Goal: Information Seeking & Learning: Learn about a topic

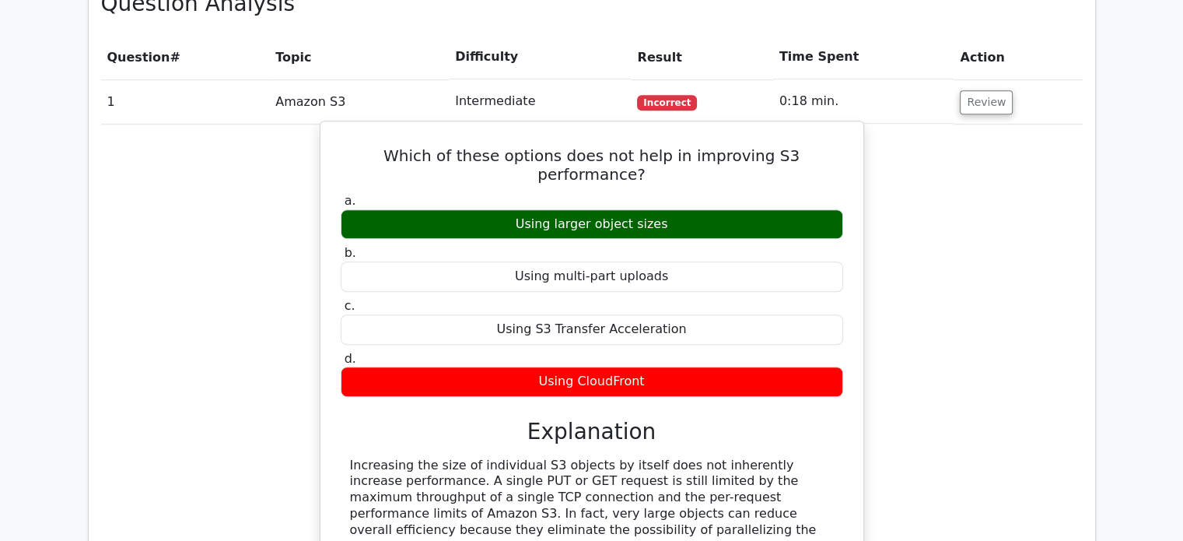
scroll to position [1089, 0]
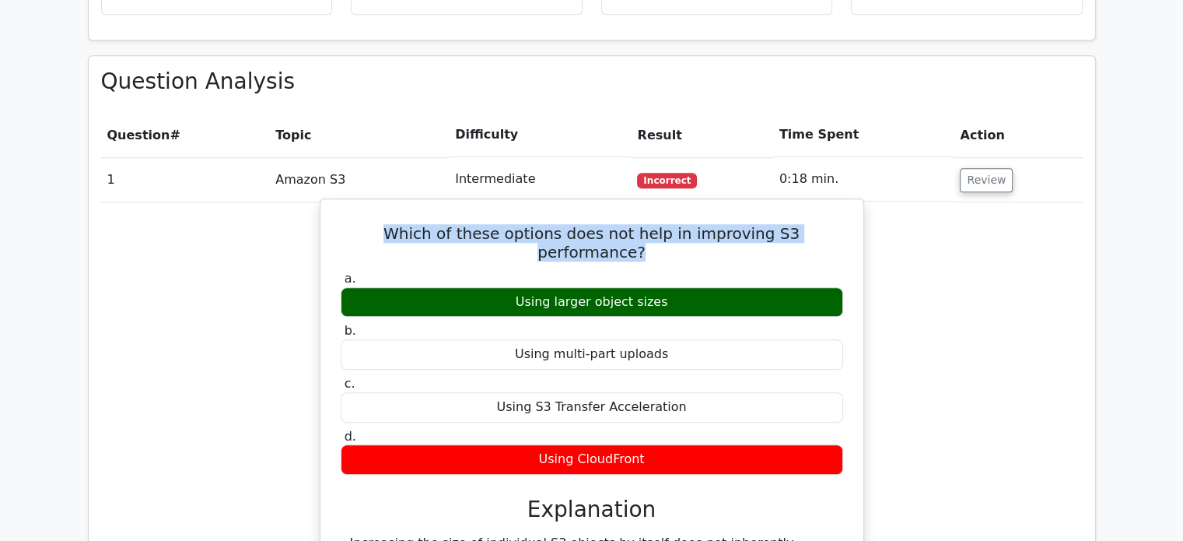
drag, startPoint x: 387, startPoint y: 155, endPoint x: 850, endPoint y: 158, distance: 462.2
click at [850, 205] on div "Which of these options does not help in improving S3 performance? a. Using larg…" at bounding box center [592, 471] width 531 height 533
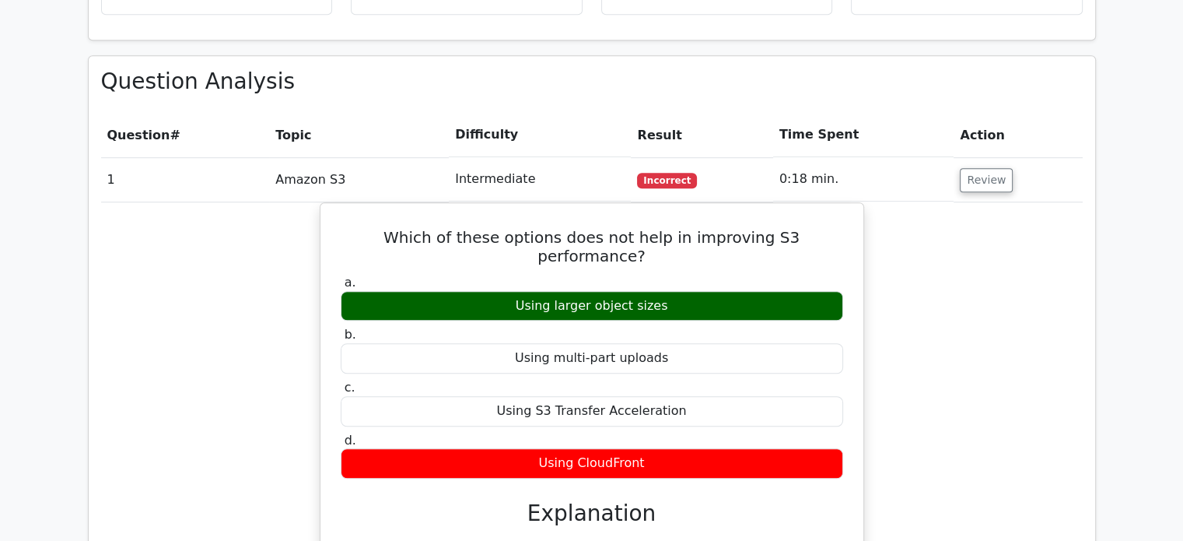
click at [906, 202] on div "Which of these options does not help in improving S3 performance? a. Using larg…" at bounding box center [592, 485] width 982 height 566
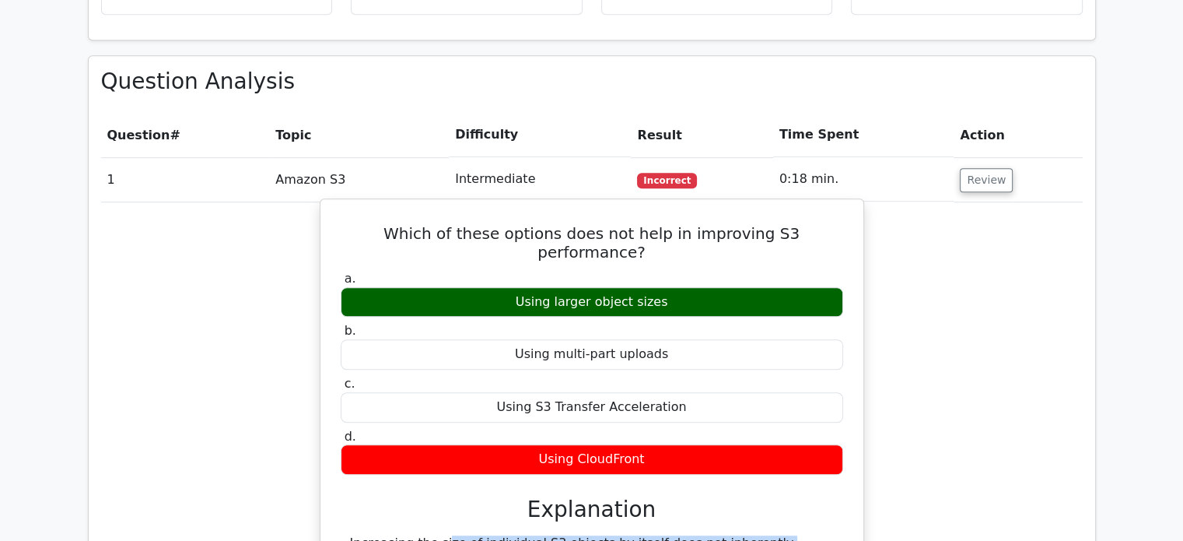
drag, startPoint x: 341, startPoint y: 441, endPoint x: 791, endPoint y: 440, distance: 449.7
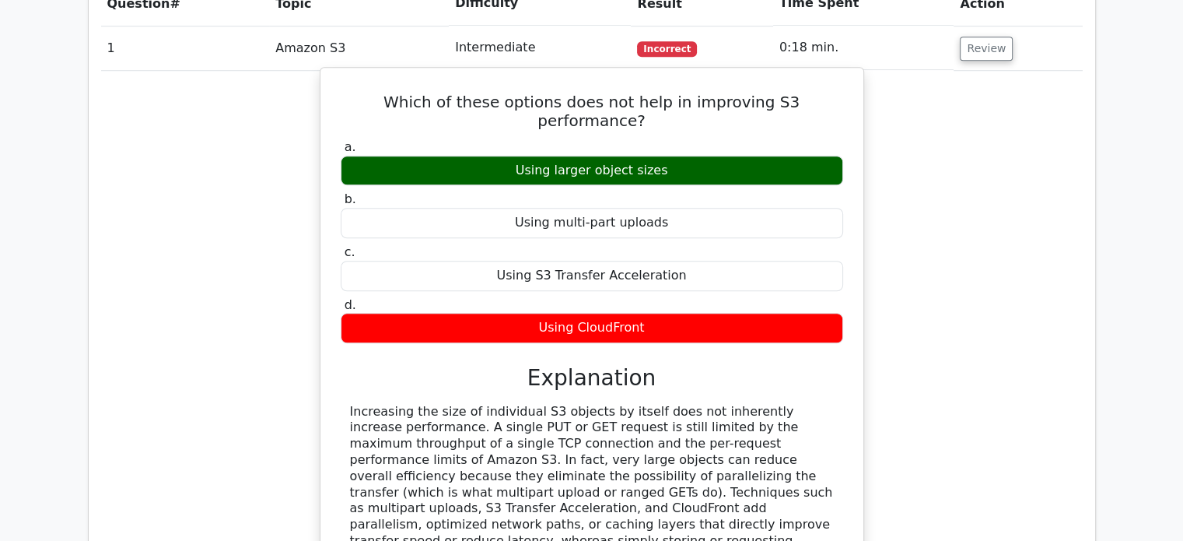
scroll to position [1011, 0]
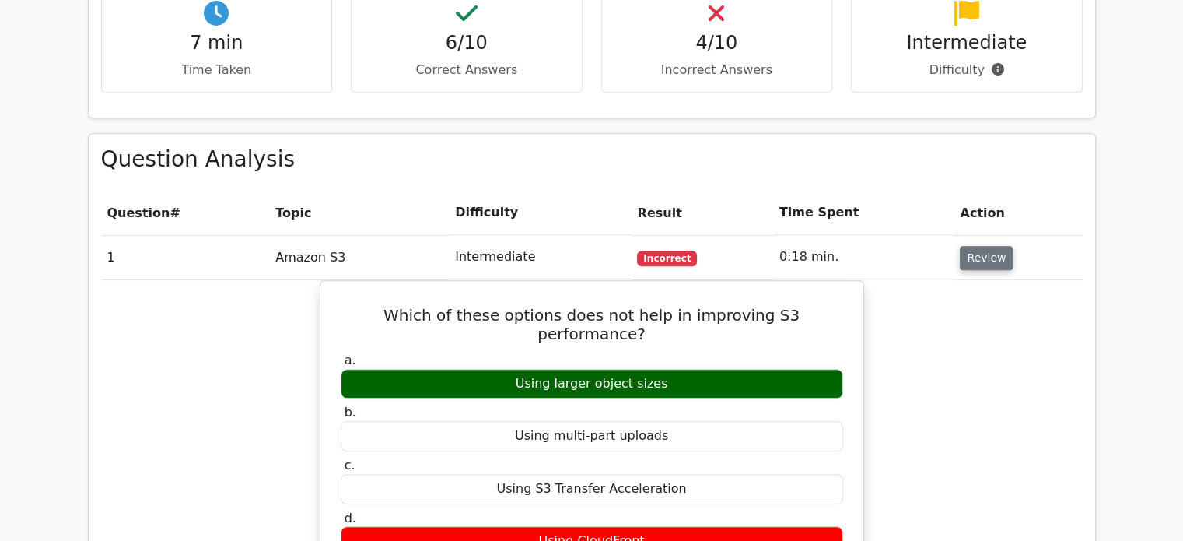
click at [987, 246] on button "Review" at bounding box center [986, 258] width 53 height 24
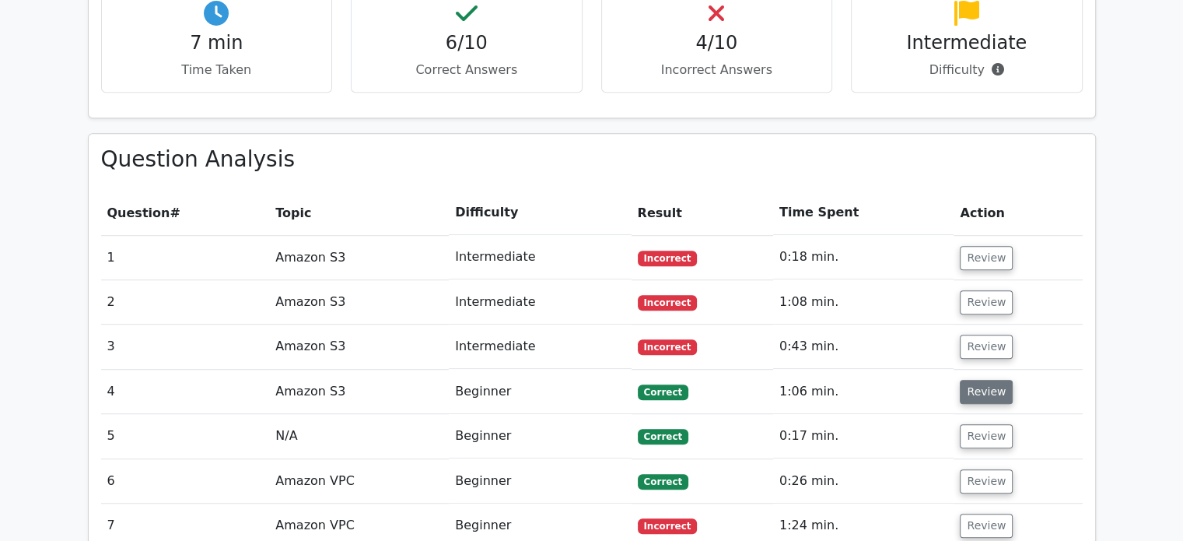
click at [974, 380] on button "Review" at bounding box center [986, 392] width 53 height 24
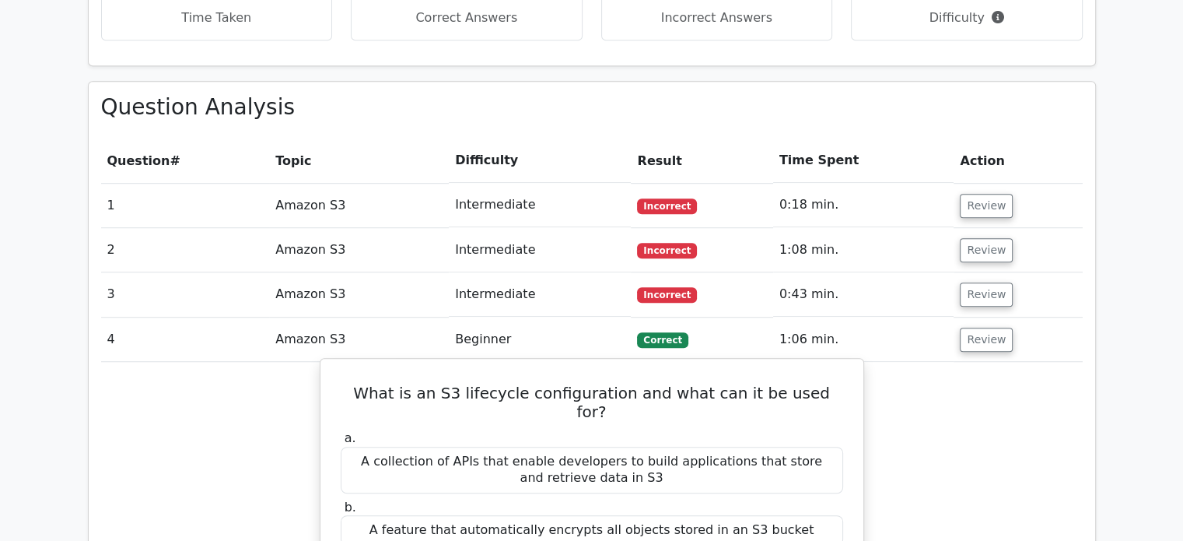
scroll to position [1089, 0]
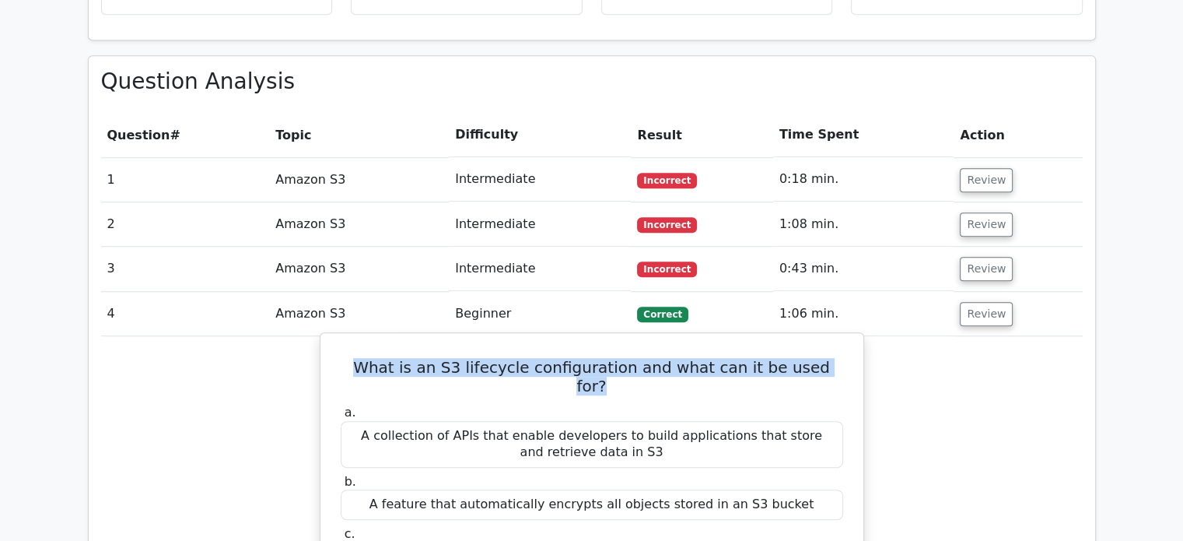
drag, startPoint x: 360, startPoint y: 290, endPoint x: 829, endPoint y: 286, distance: 469.2
click at [829, 358] on h5 "What is an S3 lifecycle configuration and what can it be used for?" at bounding box center [592, 376] width 506 height 37
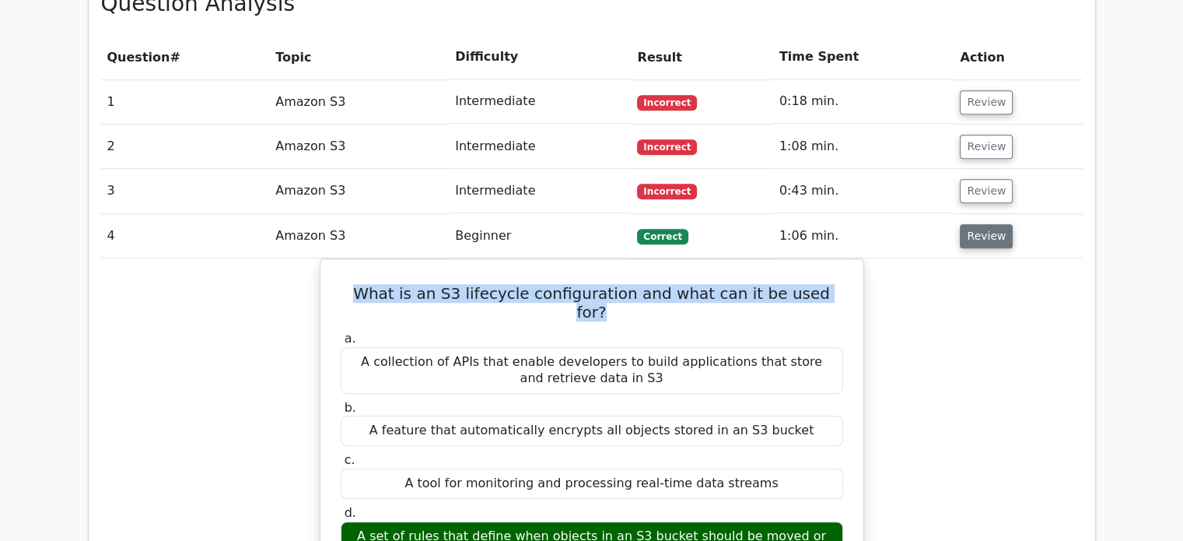
click at [980, 224] on button "Review" at bounding box center [986, 236] width 53 height 24
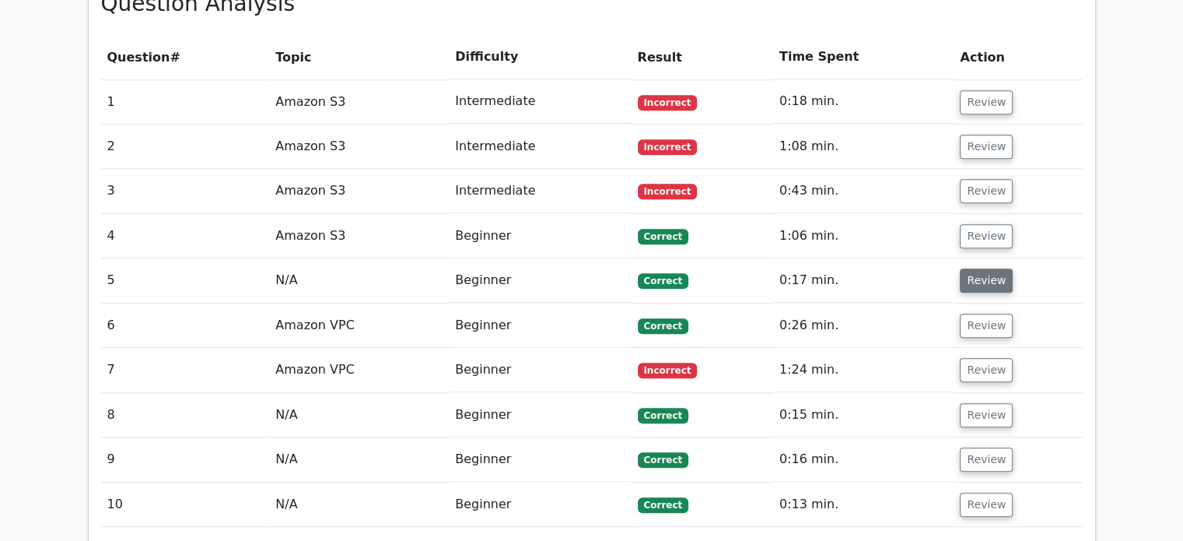
click at [984, 268] on button "Review" at bounding box center [986, 280] width 53 height 24
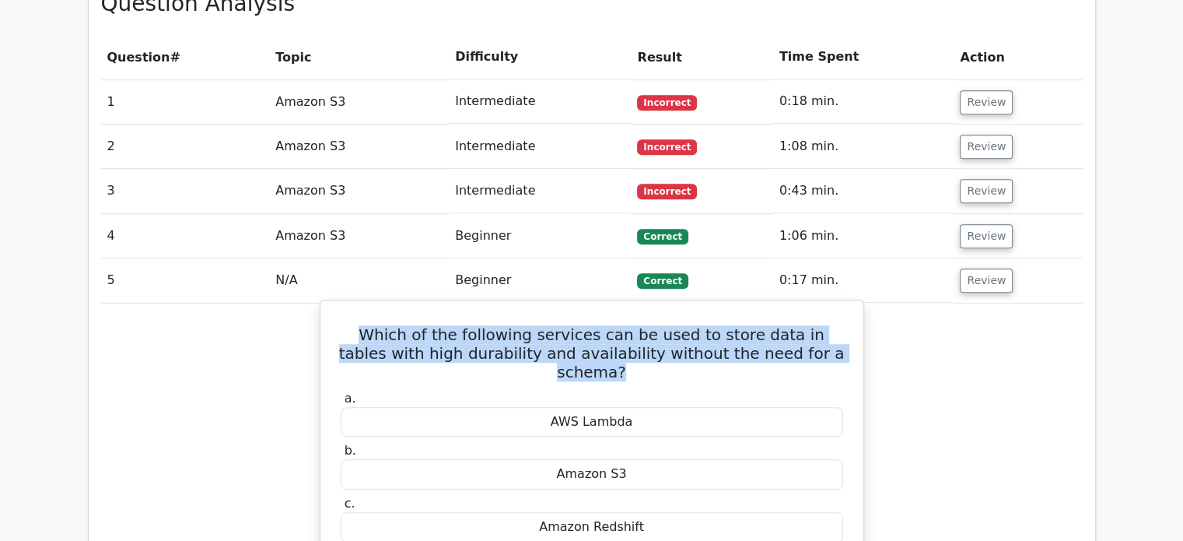
drag, startPoint x: 342, startPoint y: 265, endPoint x: 832, endPoint y: 273, distance: 489.5
click at [832, 325] on h5 "Which of the following services can be used to store data in tables with high d…" at bounding box center [592, 353] width 506 height 56
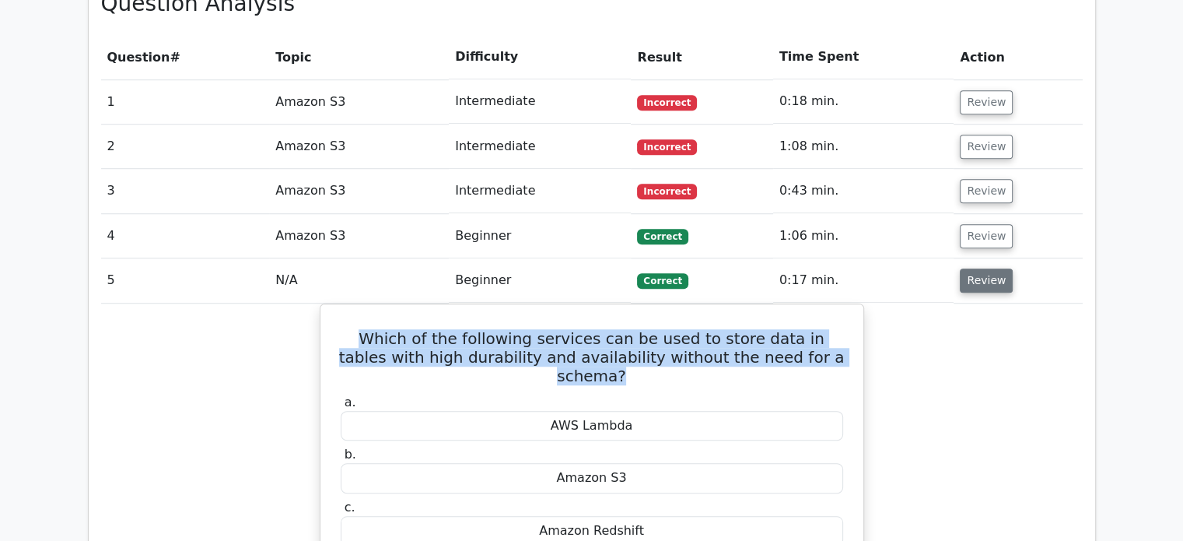
click at [980, 268] on button "Review" at bounding box center [986, 280] width 53 height 24
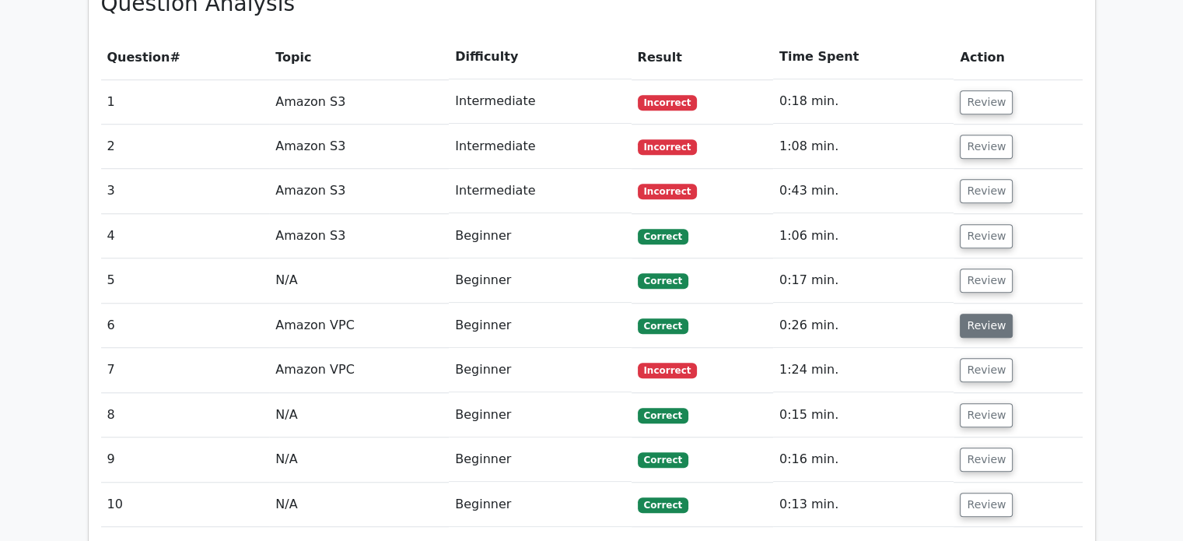
click at [973, 314] on button "Review" at bounding box center [986, 326] width 53 height 24
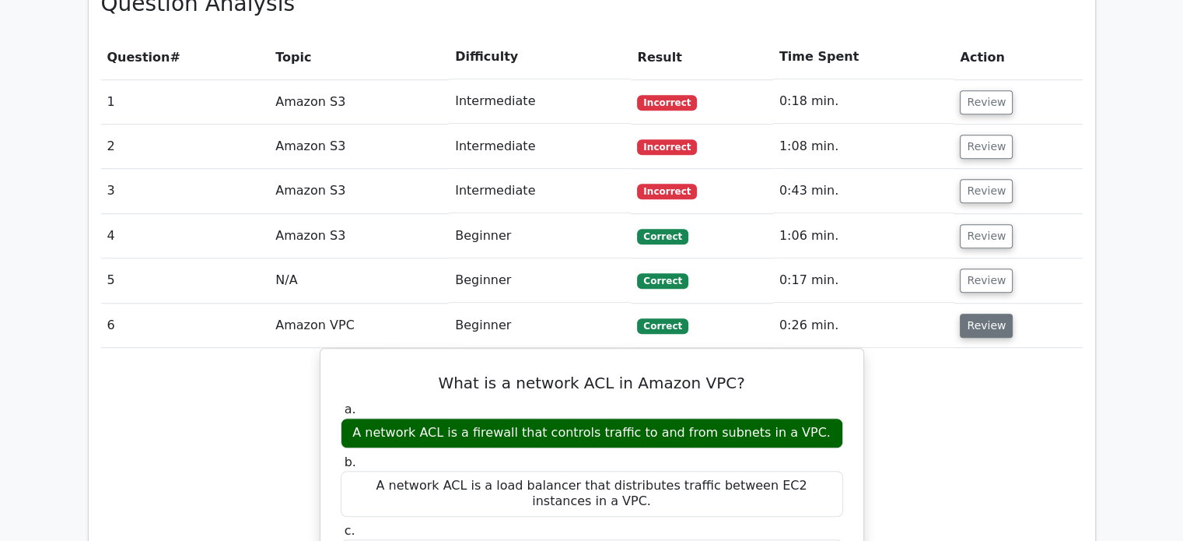
click at [972, 314] on button "Review" at bounding box center [986, 326] width 53 height 24
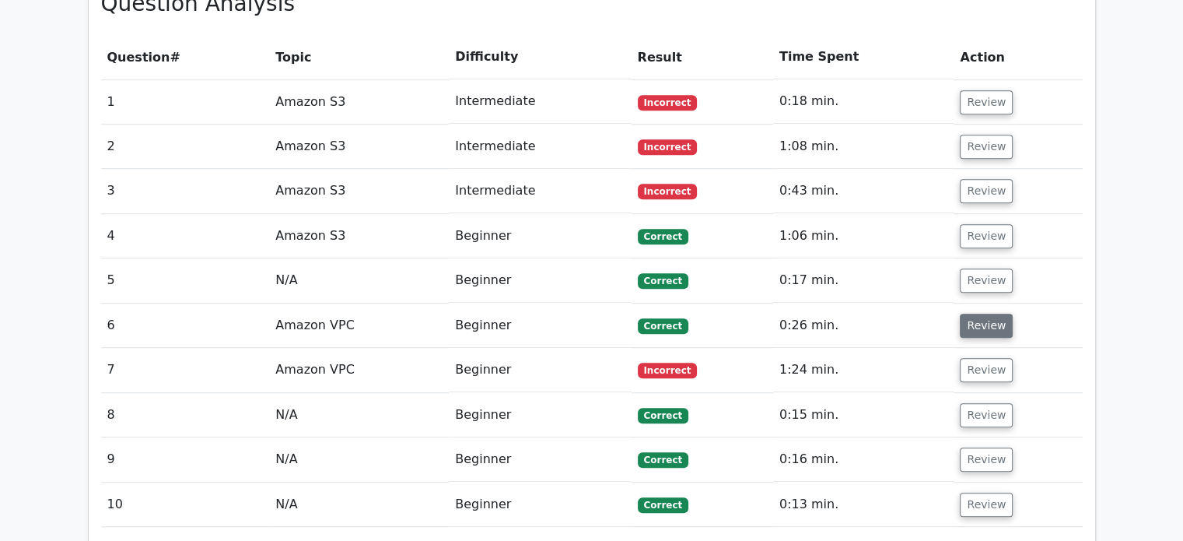
click at [977, 314] on button "Review" at bounding box center [986, 326] width 53 height 24
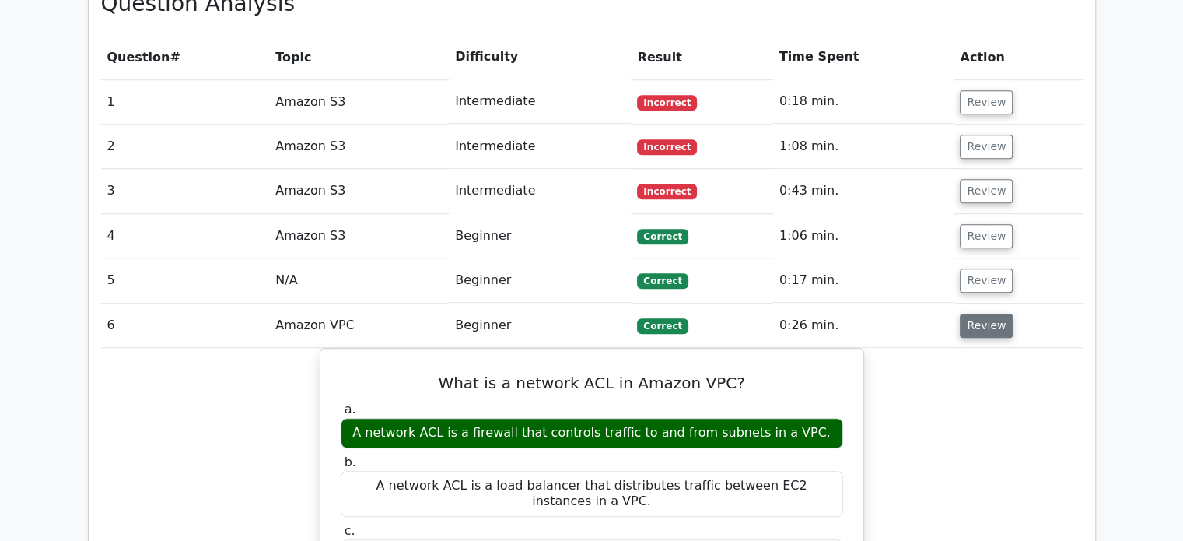
click at [965, 314] on button "Review" at bounding box center [986, 326] width 53 height 24
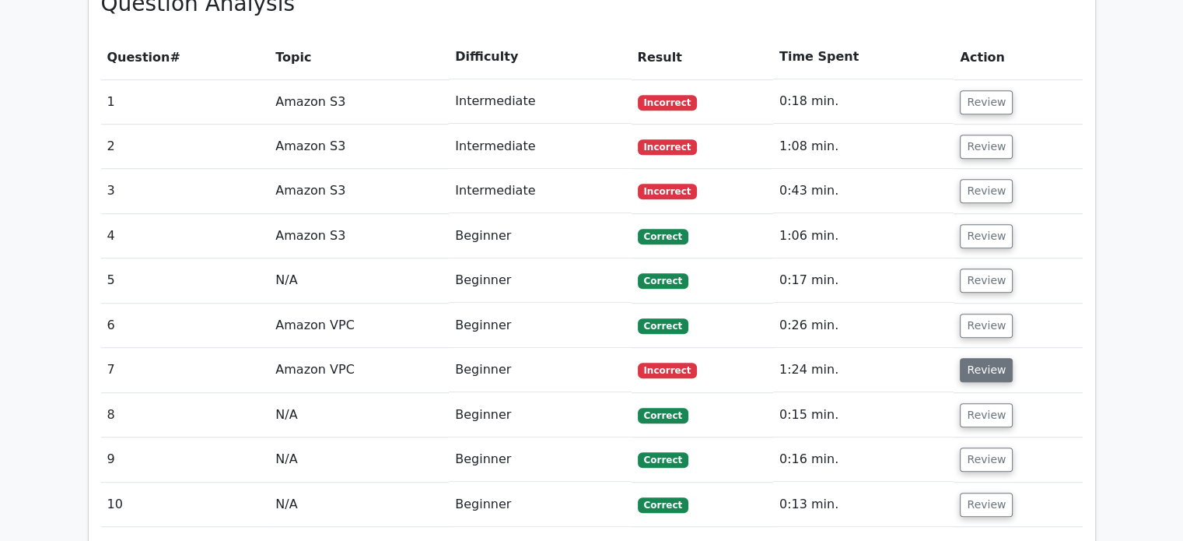
click at [974, 358] on button "Review" at bounding box center [986, 370] width 53 height 24
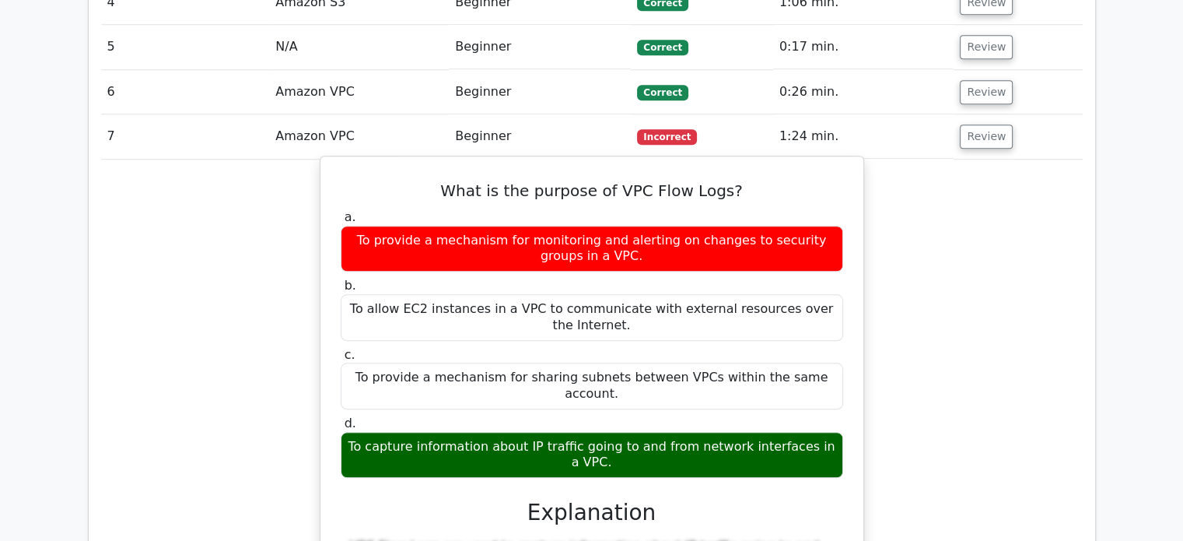
scroll to position [1245, 0]
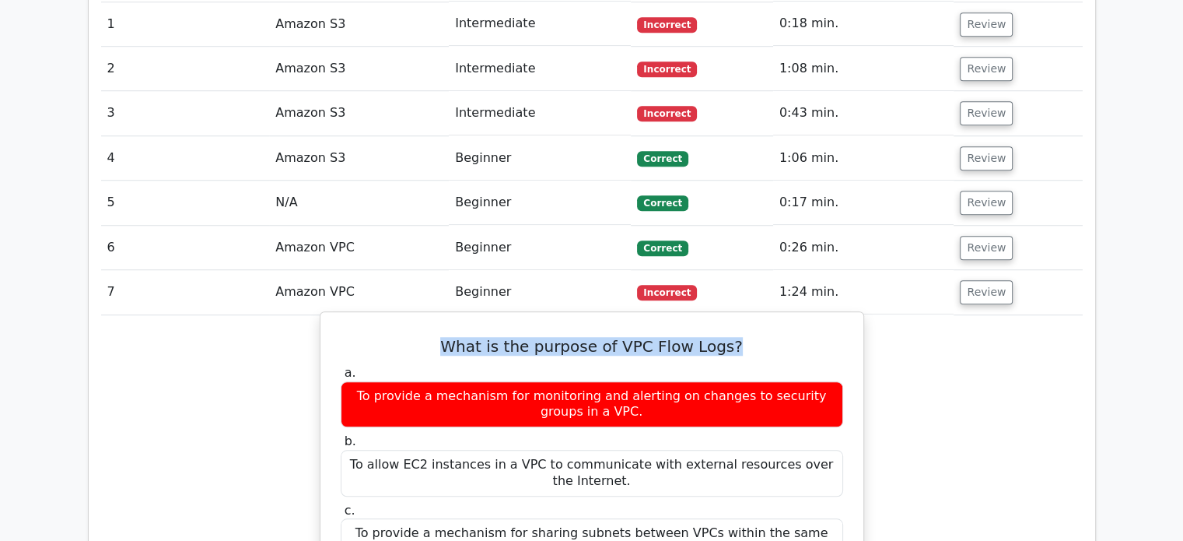
drag, startPoint x: 455, startPoint y: 268, endPoint x: 734, endPoint y: 277, distance: 278.7
copy h5 "What is the purpose of VPC Flow Logs?"
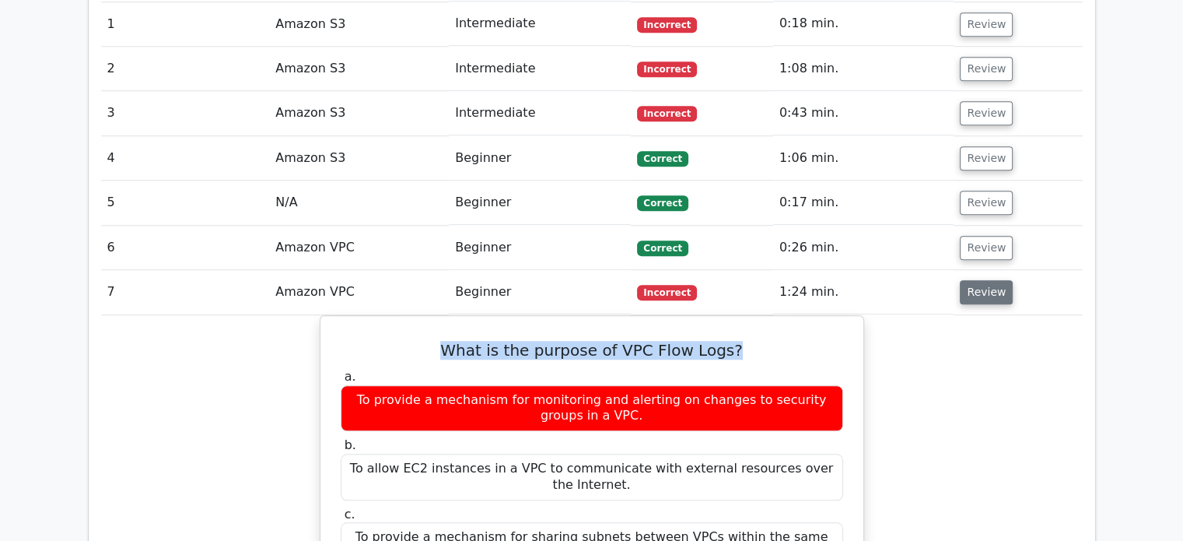
click at [962, 280] on button "Review" at bounding box center [986, 292] width 53 height 24
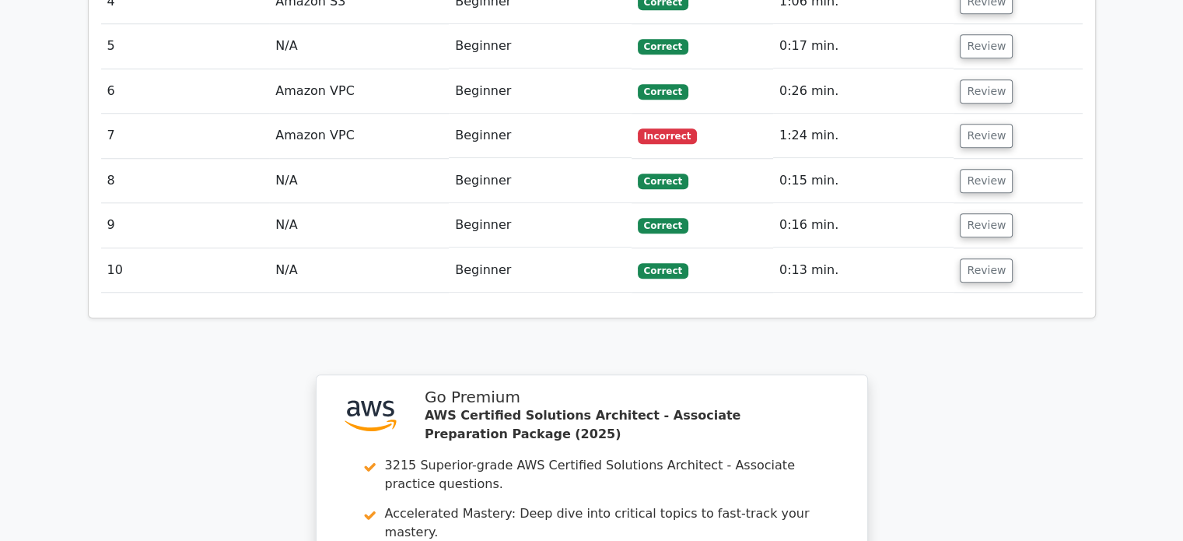
scroll to position [1824, 0]
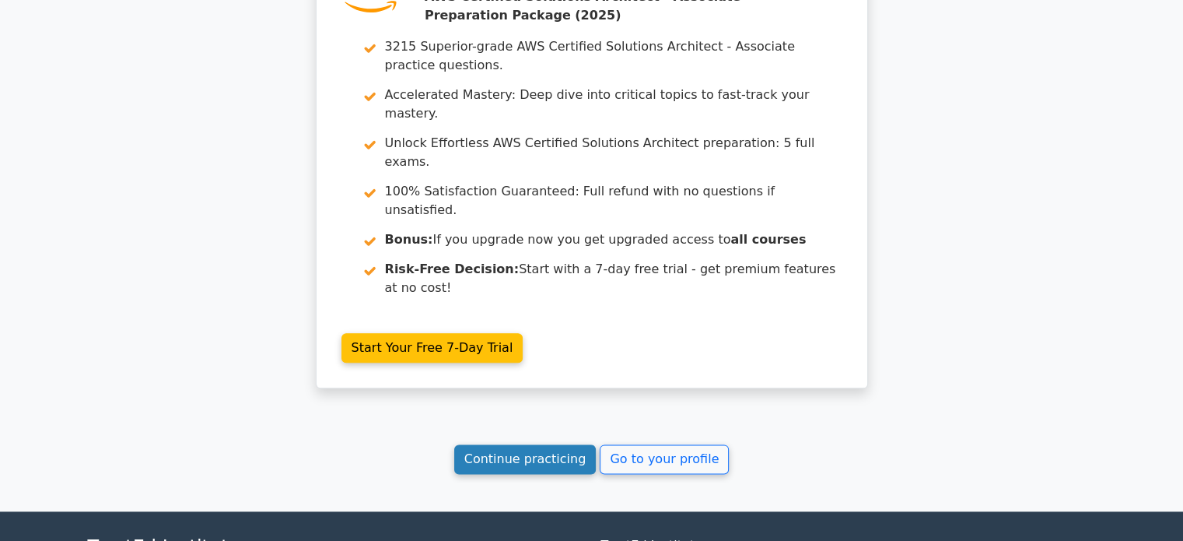
click at [511, 444] on link "Continue practicing" at bounding box center [525, 459] width 142 height 30
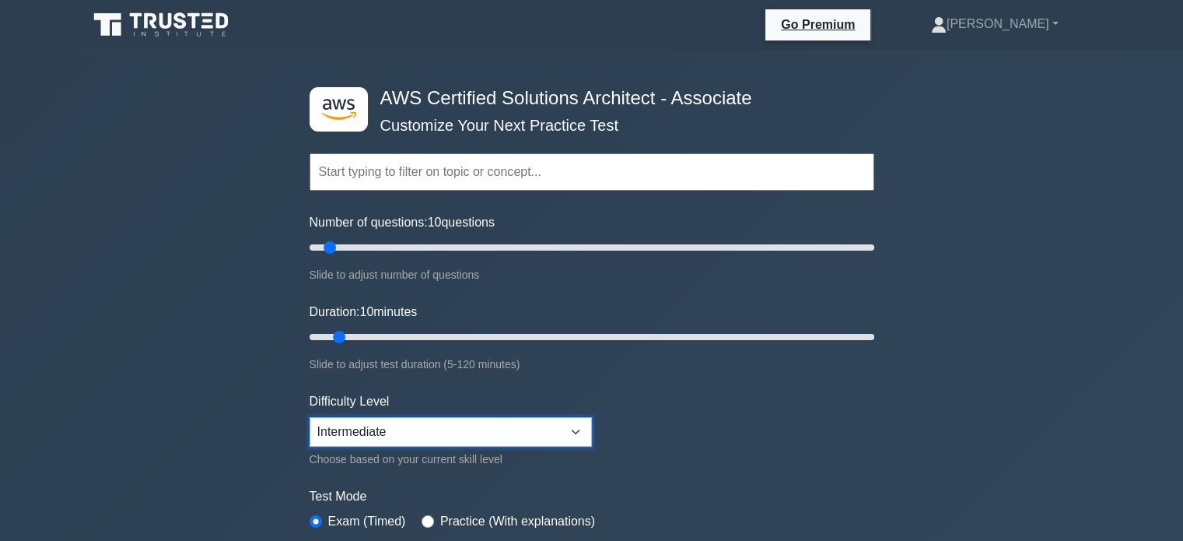
click at [364, 425] on select "Beginner Intermediate Expert" at bounding box center [451, 432] width 282 height 30
click at [310, 417] on select "Beginner Intermediate Expert" at bounding box center [451, 432] width 282 height 30
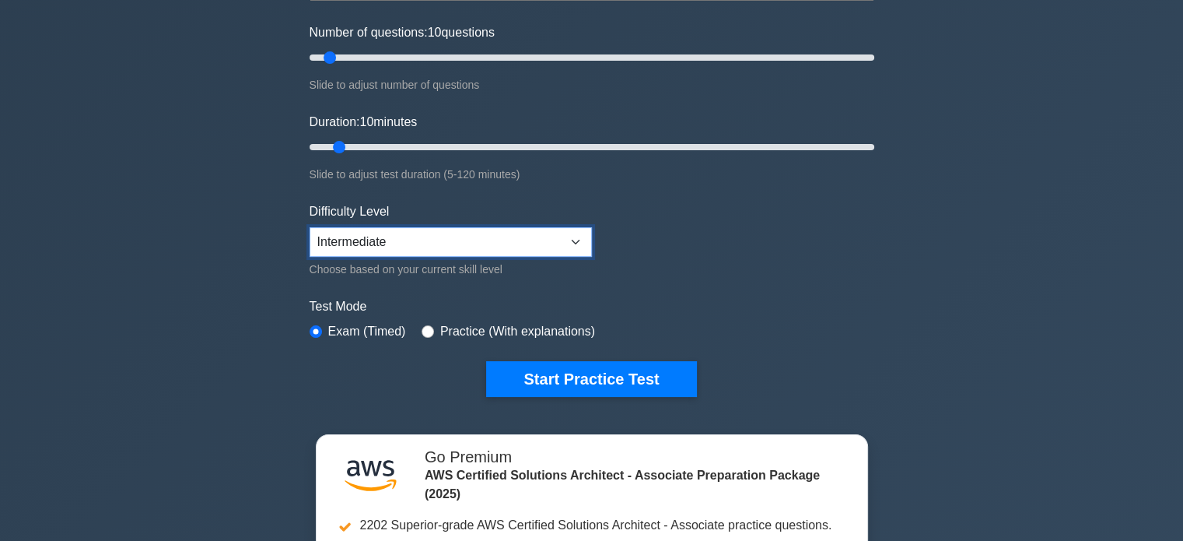
scroll to position [156, 0]
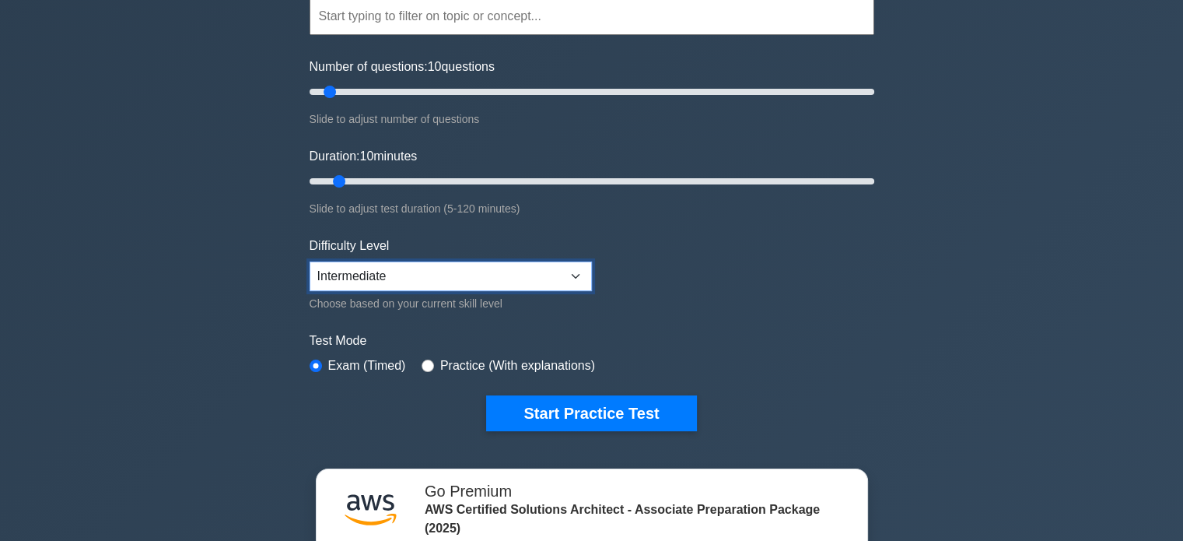
click at [493, 282] on select "Beginner Intermediate Expert" at bounding box center [451, 276] width 282 height 30
select select "expert"
click at [310, 261] on select "Beginner Intermediate Expert" at bounding box center [451, 276] width 282 height 30
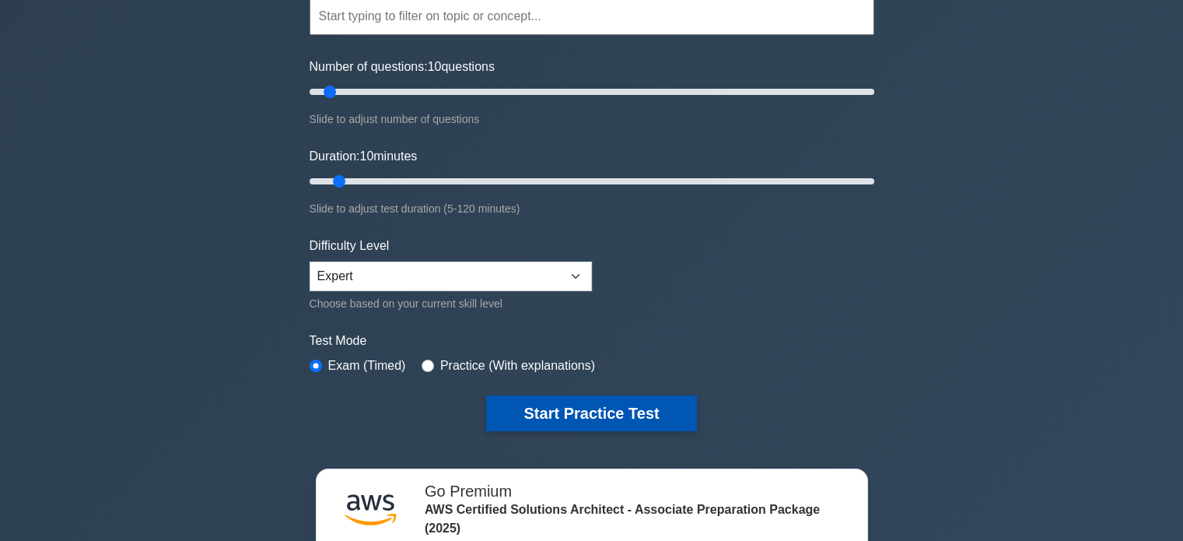
click at [595, 409] on button "Start Practice Test" at bounding box center [591, 413] width 210 height 36
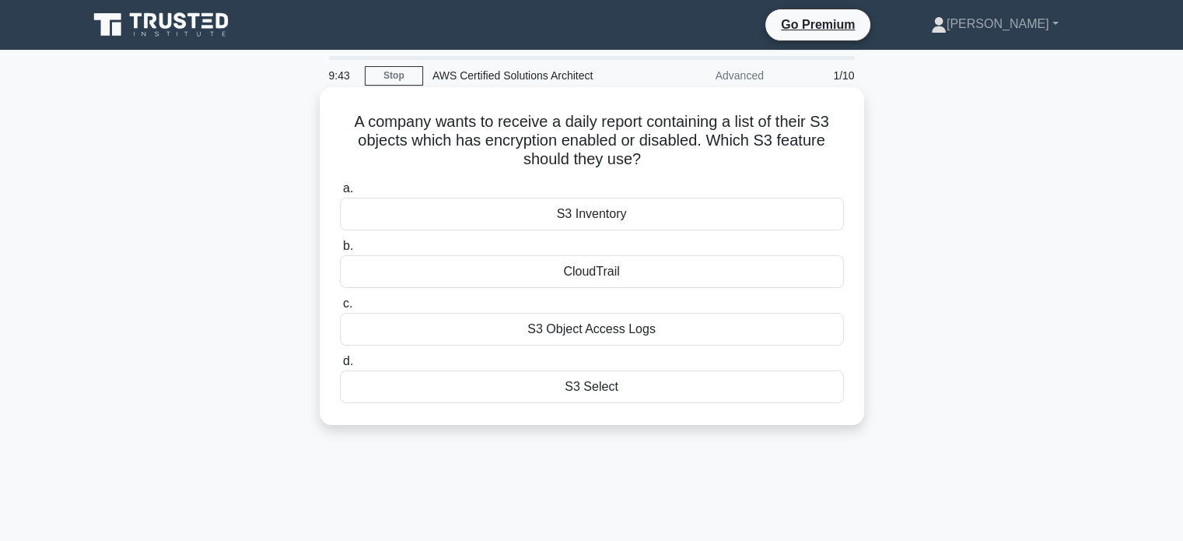
click at [604, 334] on div "S3 Object Access Logs" at bounding box center [592, 329] width 504 height 33
click at [340, 309] on input "c. S3 Object Access Logs" at bounding box center [340, 304] width 0 height 10
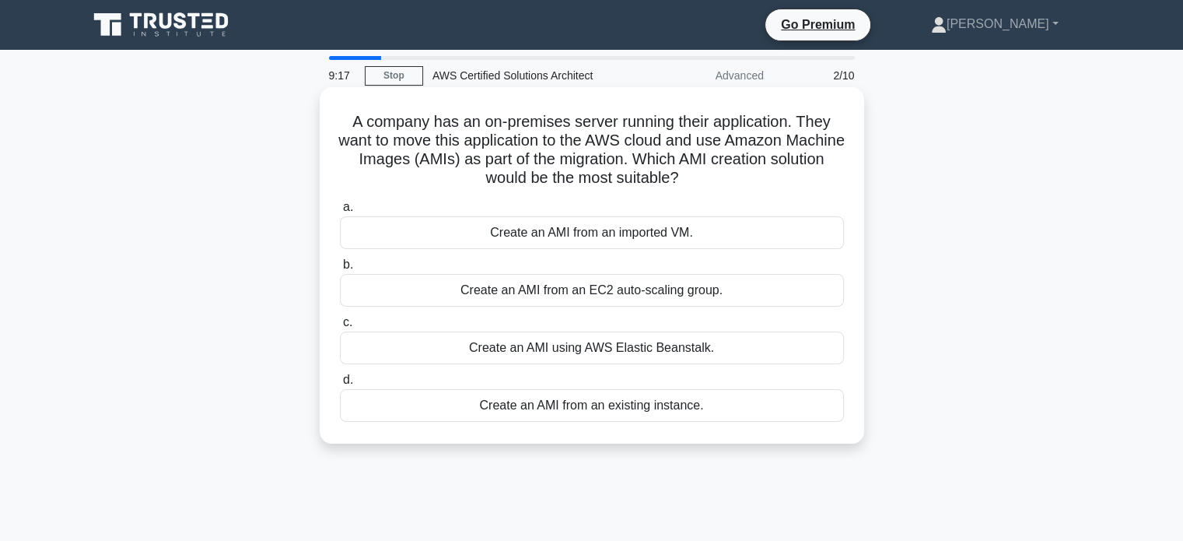
drag, startPoint x: 343, startPoint y: 114, endPoint x: 794, endPoint y: 184, distance: 456.6
click at [794, 184] on h5 "A company has an on-premises server running their application. They want to mov…" at bounding box center [591, 150] width 507 height 76
click at [701, 165] on h5 "A company has an on-premises server running their application. They want to mov…" at bounding box center [591, 150] width 507 height 76
click at [598, 407] on div "Create an AMI from an existing instance." at bounding box center [592, 405] width 504 height 33
click at [340, 385] on input "d. Create an AMI from an existing instance." at bounding box center [340, 380] width 0 height 10
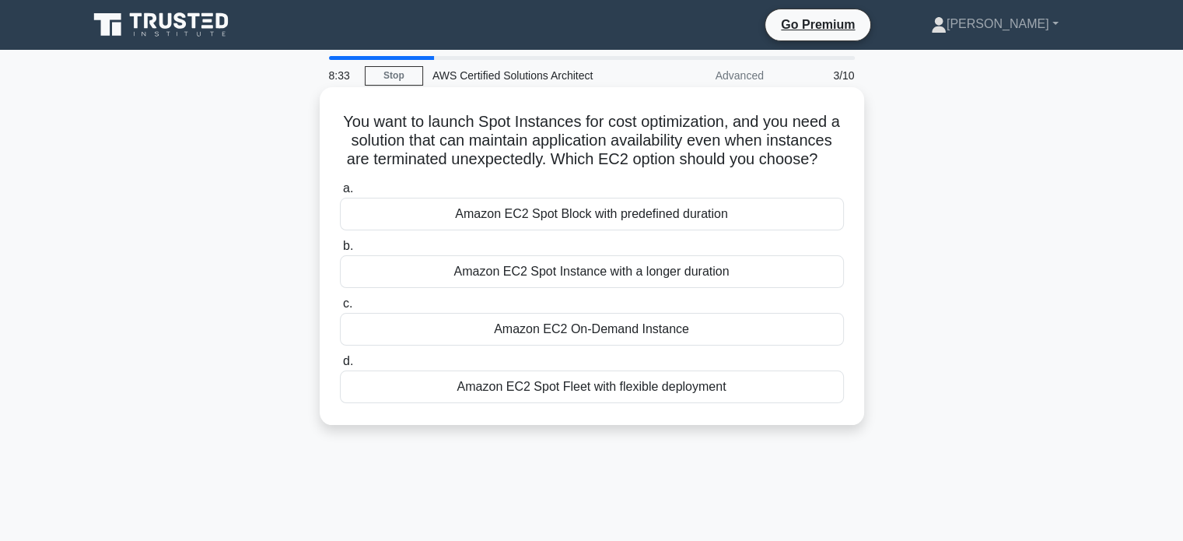
drag, startPoint x: 331, startPoint y: 122, endPoint x: 744, endPoint y: 174, distance: 415.7
click at [744, 174] on div "You want to launch Spot Instances for cost optimization, and you need a solutio…" at bounding box center [592, 255] width 532 height 325
click at [694, 403] on div "Amazon EC2 Spot Fleet with flexible deployment" at bounding box center [592, 386] width 504 height 33
click at [340, 366] on input "d. Amazon EC2 Spot Fleet with flexible deployment" at bounding box center [340, 361] width 0 height 10
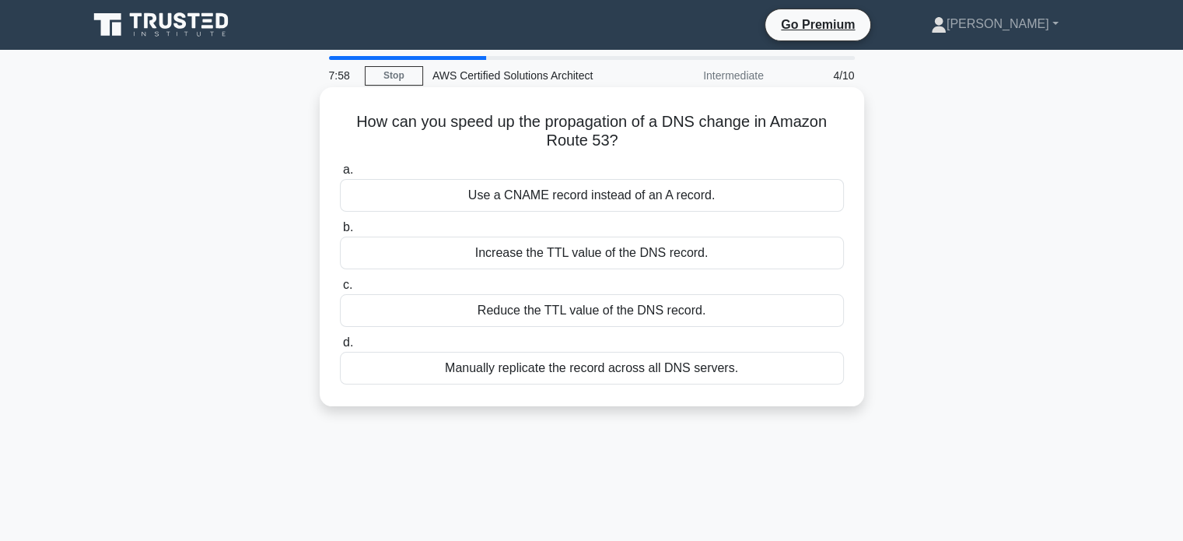
drag, startPoint x: 349, startPoint y: 121, endPoint x: 722, endPoint y: 150, distance: 374.6
click at [722, 150] on h5 "How can you speed up the propagation of a DNS change in Amazon Route 53? .spinn…" at bounding box center [591, 131] width 507 height 39
click at [587, 257] on div "Increase the TTL value of the DNS record." at bounding box center [592, 253] width 504 height 33
click at [340, 233] on input "b. Increase the TTL value of the DNS record." at bounding box center [340, 228] width 0 height 10
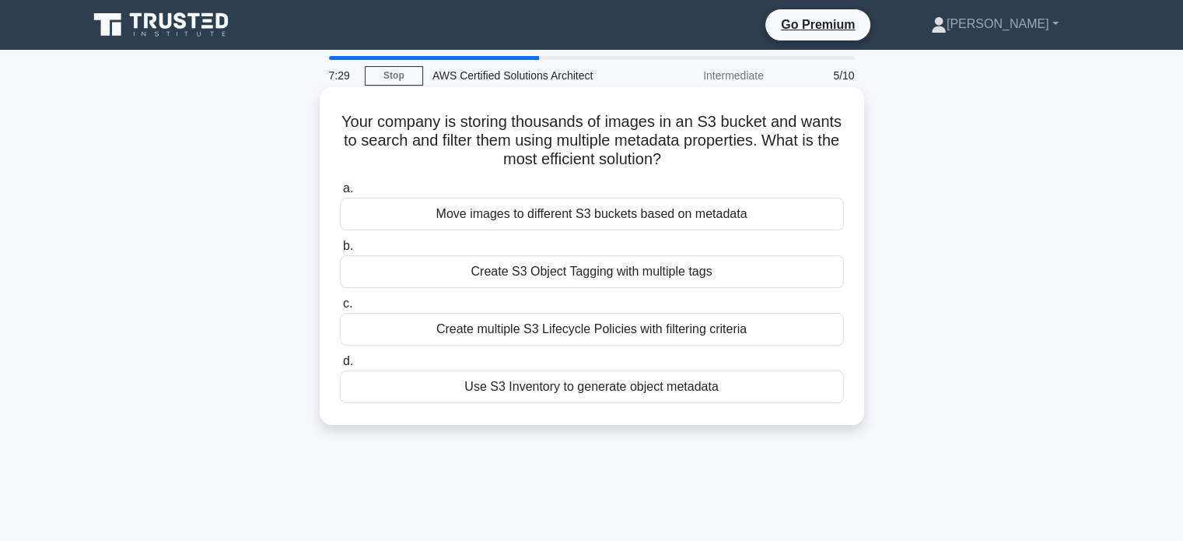
drag, startPoint x: 352, startPoint y: 124, endPoint x: 744, endPoint y: 167, distance: 393.8
click at [744, 167] on h5 "Your company is storing thousands of images in an S3 bucket and wants to search…" at bounding box center [591, 141] width 507 height 58
click at [728, 148] on h5 "Your company is storing thousands of images in an S3 bucket and wants to search…" at bounding box center [591, 141] width 507 height 58
click at [717, 272] on div "Create S3 Object Tagging with multiple tags" at bounding box center [592, 271] width 504 height 33
click at [340, 251] on input "b. Create S3 Object Tagging with multiple tags" at bounding box center [340, 246] width 0 height 10
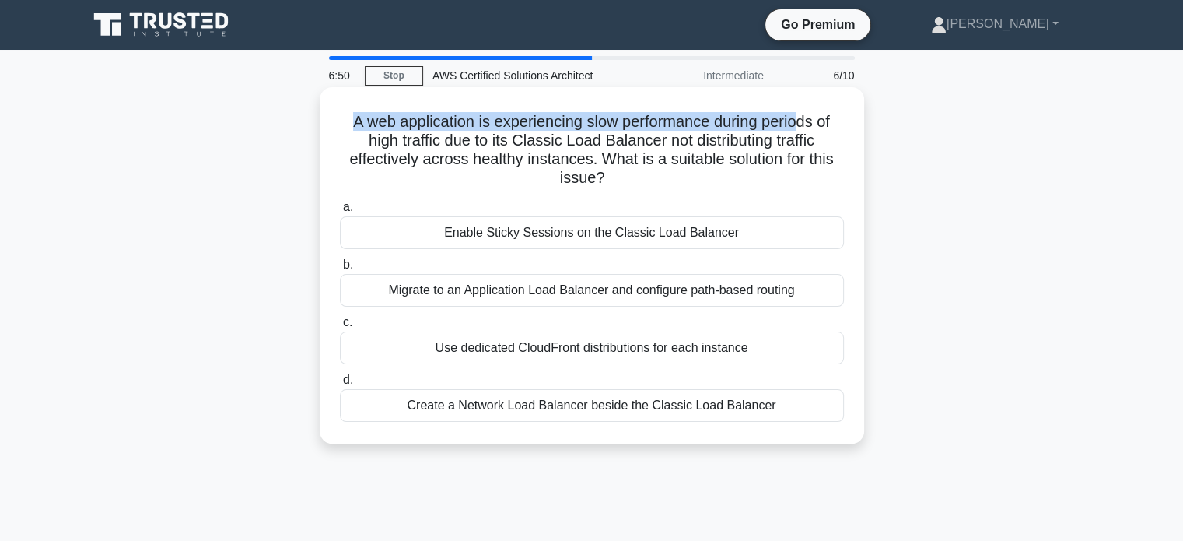
drag, startPoint x: 331, startPoint y: 113, endPoint x: 821, endPoint y: 128, distance: 490.4
click at [811, 128] on div "A web application is experiencing slow performance during periods of high traff…" at bounding box center [592, 265] width 532 height 344
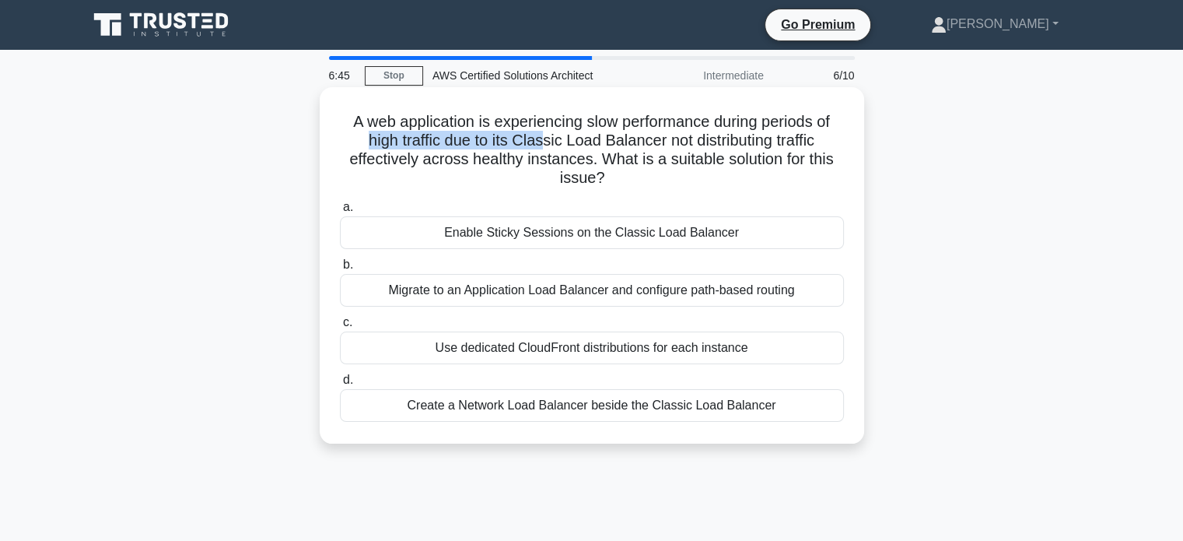
drag, startPoint x: 378, startPoint y: 146, endPoint x: 540, endPoint y: 139, distance: 162.0
click at [540, 139] on h5 "A web application is experiencing slow performance during periods of high traff…" at bounding box center [591, 150] width 507 height 76
click at [345, 119] on h5 "A web application is experiencing slow performance during periods of high traff…" at bounding box center [591, 150] width 507 height 76
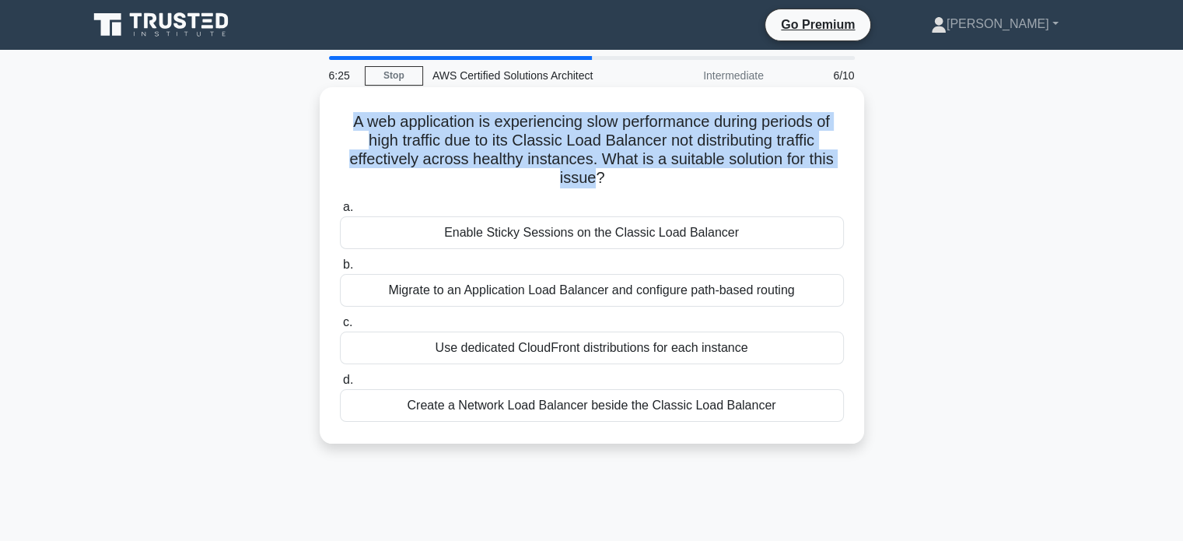
drag, startPoint x: 345, startPoint y: 119, endPoint x: 472, endPoint y: 174, distance: 137.6
click at [472, 174] on h5 "A web application is experiencing slow performance during periods of high traff…" at bounding box center [591, 150] width 507 height 76
click at [565, 138] on h5 "A web application is experiencing slow performance during periods of high traff…" at bounding box center [591, 150] width 507 height 76
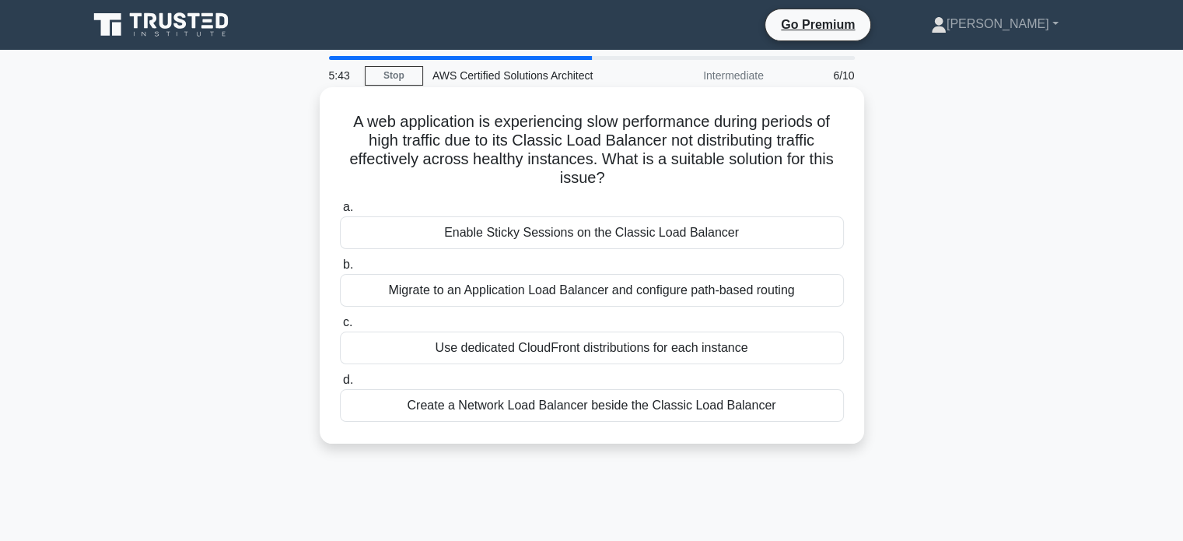
click at [507, 289] on div "Migrate to an Application Load Balancer and configure path-based routing" at bounding box center [592, 290] width 504 height 33
click at [340, 270] on input "b. Migrate to an Application Load Balancer and configure path-based routing" at bounding box center [340, 265] width 0 height 10
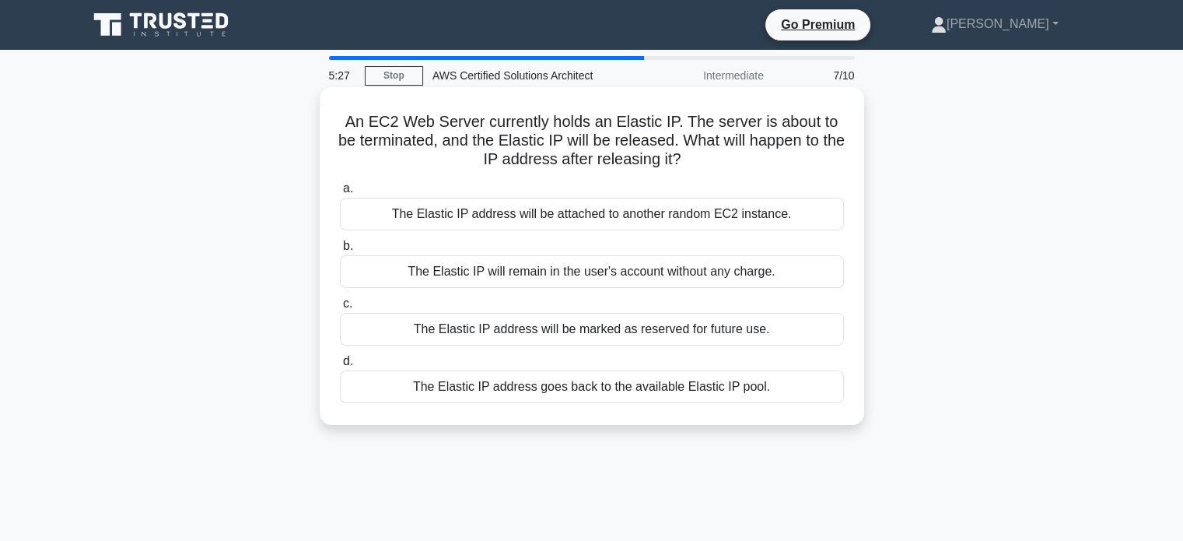
drag, startPoint x: 342, startPoint y: 111, endPoint x: 717, endPoint y: 152, distance: 378.0
click at [717, 152] on div "An EC2 Web Server currently holds an Elastic IP. The server is about to be term…" at bounding box center [592, 255] width 532 height 325
click at [691, 386] on div "The Elastic IP address goes back to the available Elastic IP pool." at bounding box center [592, 386] width 504 height 33
click at [340, 366] on input "d. The Elastic IP address goes back to the available Elastic IP pool." at bounding box center [340, 361] width 0 height 10
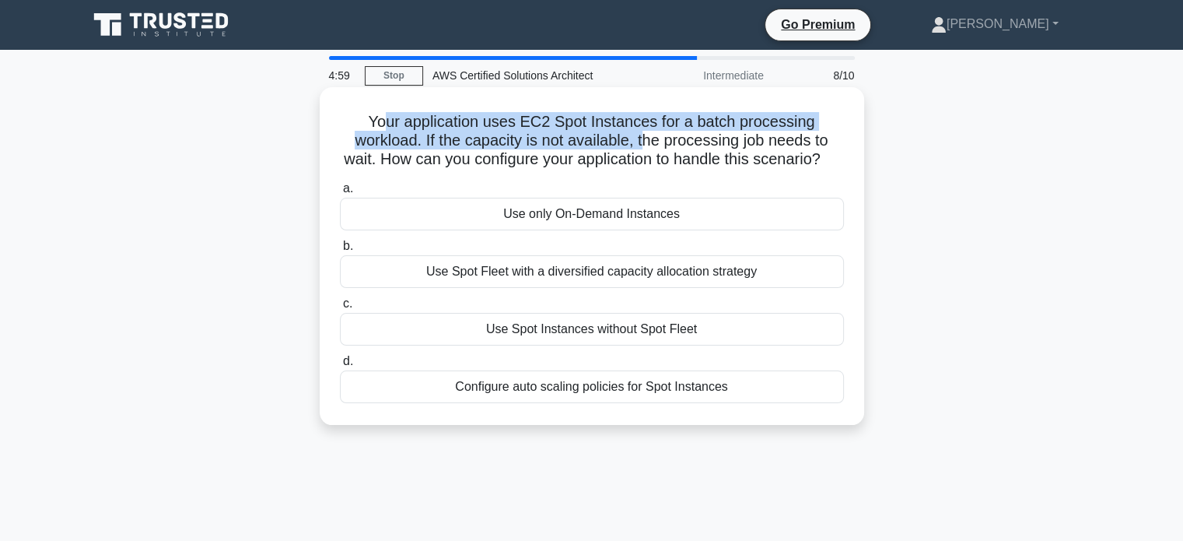
drag, startPoint x: 430, startPoint y: 119, endPoint x: 645, endPoint y: 145, distance: 216.3
click at [645, 145] on h5 "Your application uses EC2 Spot Instances for a batch processing workload. If th…" at bounding box center [591, 141] width 507 height 58
click at [580, 145] on h5 "Your application uses EC2 Spot Instances for a batch processing workload. If th…" at bounding box center [591, 141] width 507 height 58
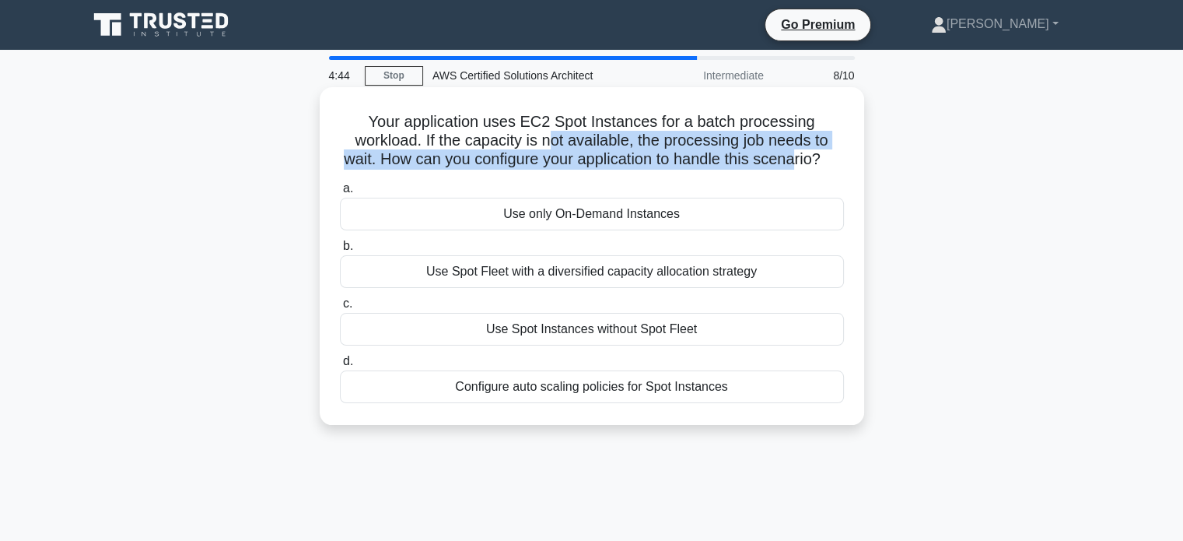
drag, startPoint x: 551, startPoint y: 136, endPoint x: 809, endPoint y: 167, distance: 260.2
click at [809, 167] on h5 "Your application uses EC2 Spot Instances for a batch processing workload. If th…" at bounding box center [591, 141] width 507 height 58
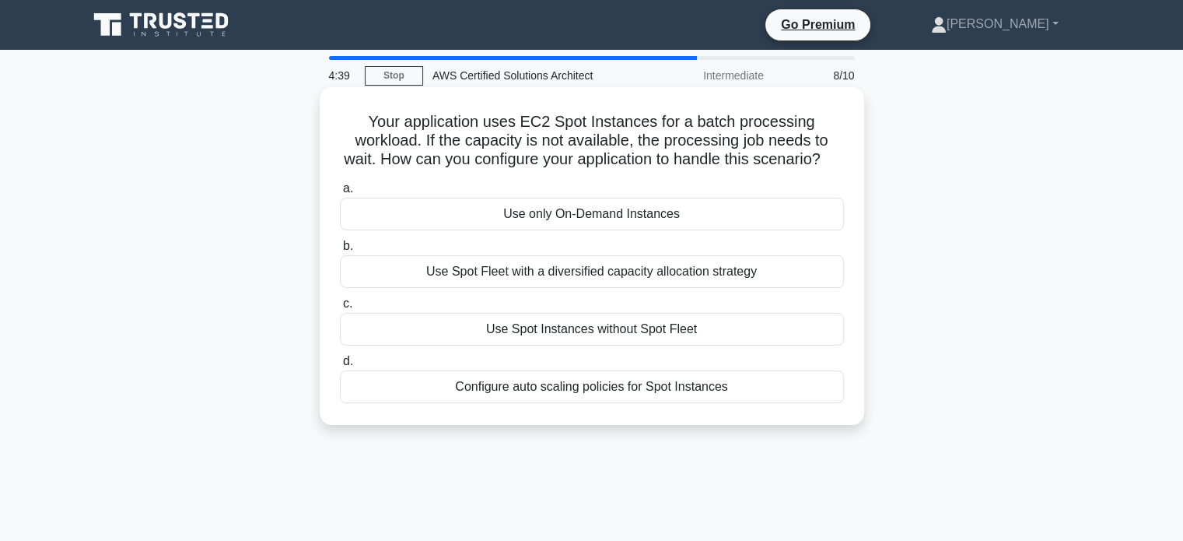
click at [448, 145] on h5 "Your application uses EC2 Spot Instances for a batch processing workload. If th…" at bounding box center [591, 141] width 507 height 58
drag, startPoint x: 419, startPoint y: 141, endPoint x: 520, endPoint y: 176, distance: 106.3
click at [520, 170] on h5 "Your application uses EC2 Spot Instances for a batch processing workload. If th…" at bounding box center [591, 141] width 507 height 58
click at [548, 403] on div "Configure auto scaling policies for Spot Instances" at bounding box center [592, 386] width 504 height 33
click at [340, 366] on input "d. Configure auto scaling policies for Spot Instances" at bounding box center [340, 361] width 0 height 10
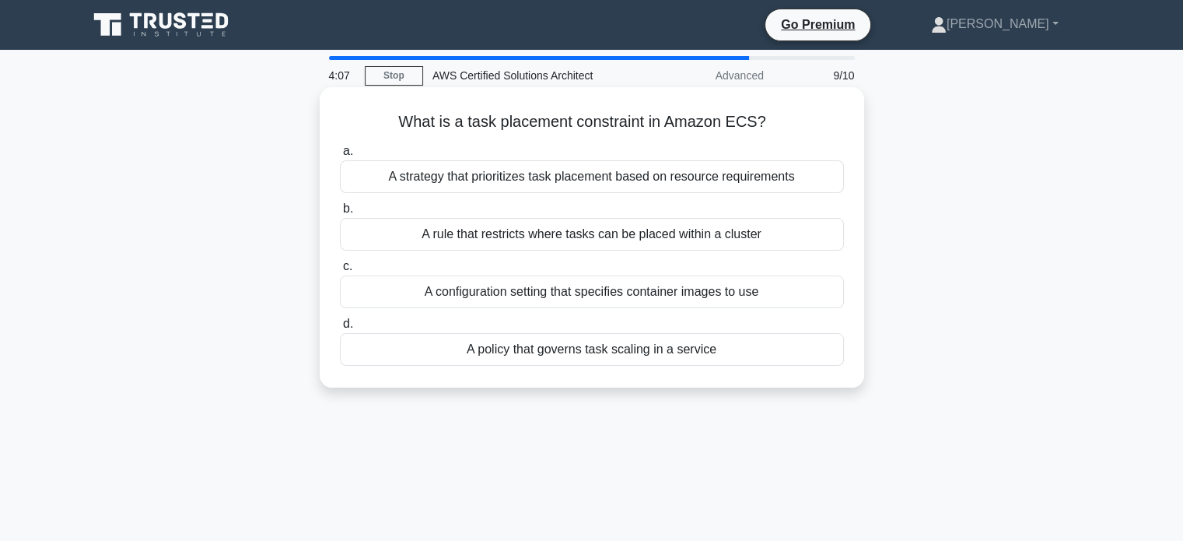
drag, startPoint x: 390, startPoint y: 117, endPoint x: 784, endPoint y: 129, distance: 394.6
click at [784, 129] on h5 "What is a task placement constraint in Amazon ECS? .spinner_0XTQ{transform-orig…" at bounding box center [591, 122] width 507 height 20
click at [517, 228] on div "A rule that restricts where tasks can be placed within a cluster" at bounding box center [592, 234] width 504 height 33
click at [340, 214] on input "b. A rule that restricts where tasks can be placed within a cluster" at bounding box center [340, 209] width 0 height 10
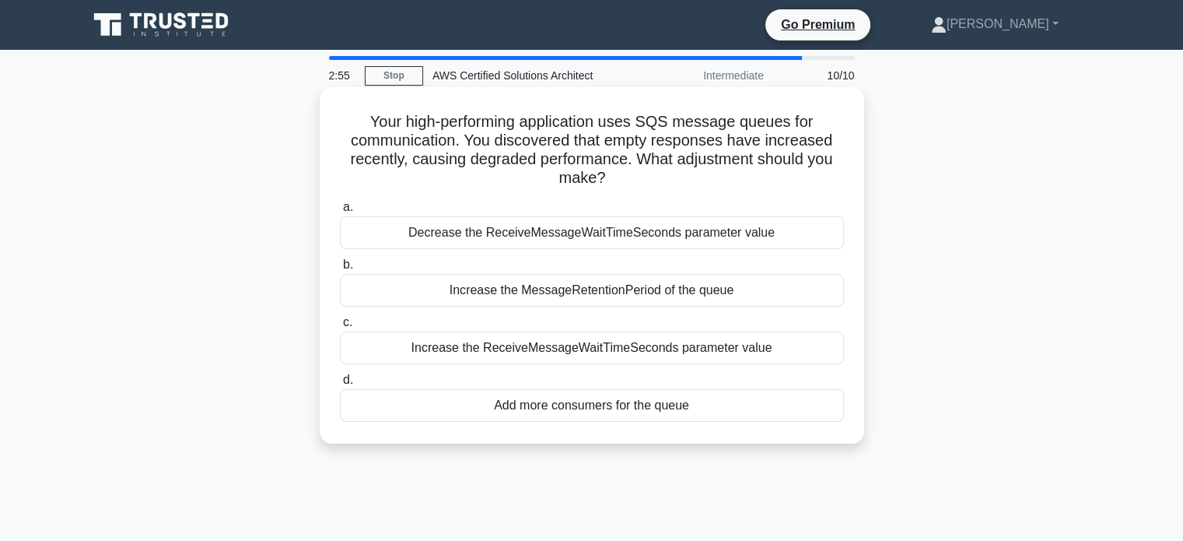
drag, startPoint x: 360, startPoint y: 113, endPoint x: 788, endPoint y: 342, distance: 485.2
click at [788, 342] on div "Your high-performing application uses SQS message queues for communication. You…" at bounding box center [592, 265] width 532 height 344
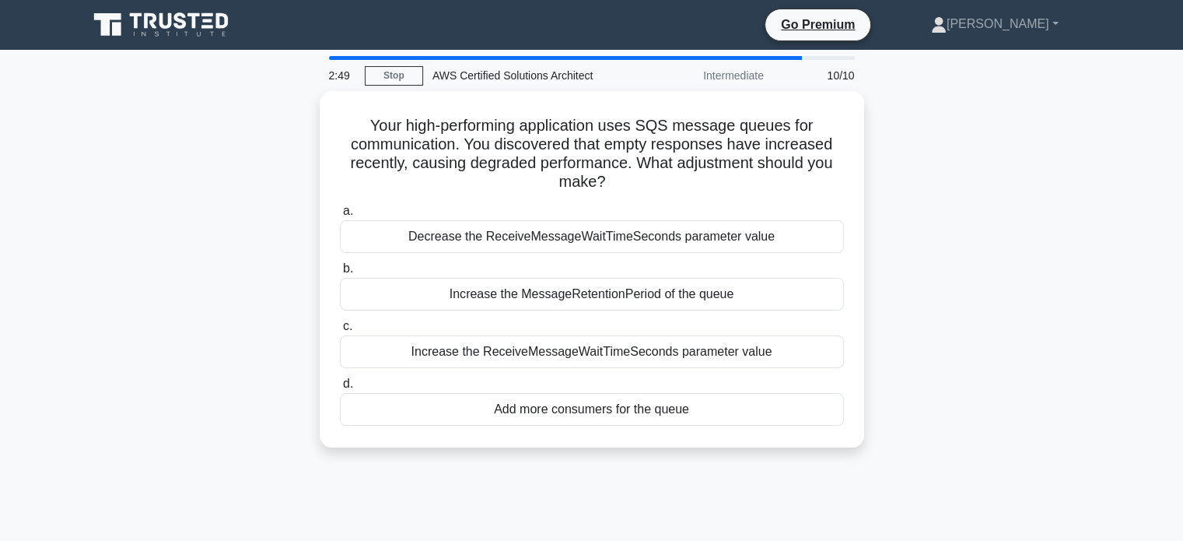
click at [106, 350] on div "Your high-performing application uses SQS message queues for communication. You…" at bounding box center [592, 278] width 1027 height 375
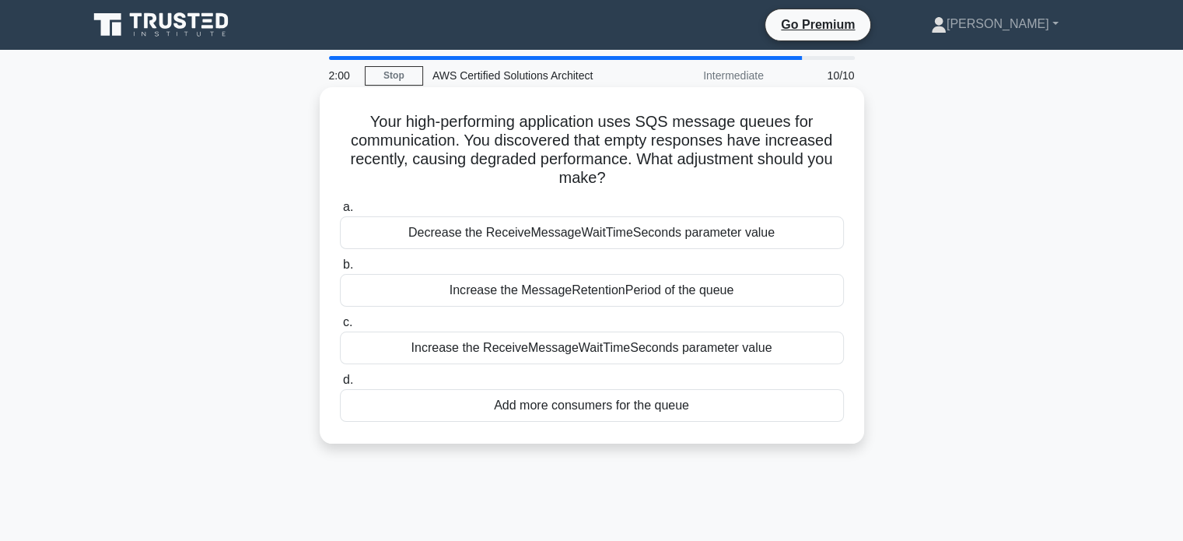
click at [483, 352] on div "Increase the ReceiveMessageWaitTimeSeconds parameter value" at bounding box center [592, 347] width 504 height 33
click at [340, 328] on input "c. Increase the ReceiveMessageWaitTimeSeconds parameter value" at bounding box center [340, 322] width 0 height 10
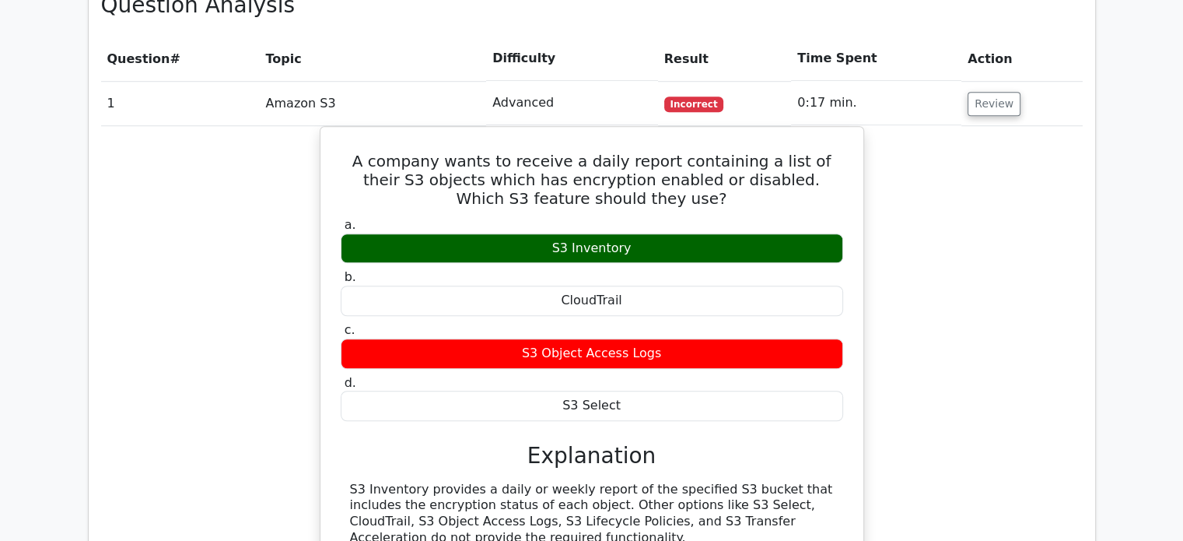
scroll to position [1401, 0]
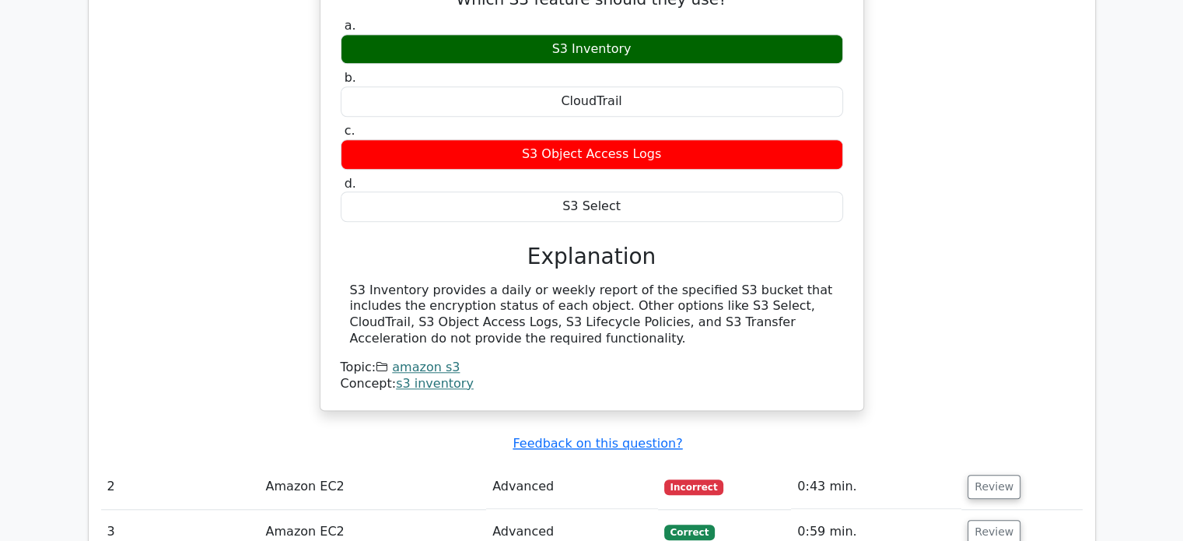
drag, startPoint x: 454, startPoint y: 355, endPoint x: 124, endPoint y: 348, distance: 330.7
click at [124, 348] on div "A company wants to receive a daily report containing a list of their S3 objects…" at bounding box center [592, 178] width 982 height 503
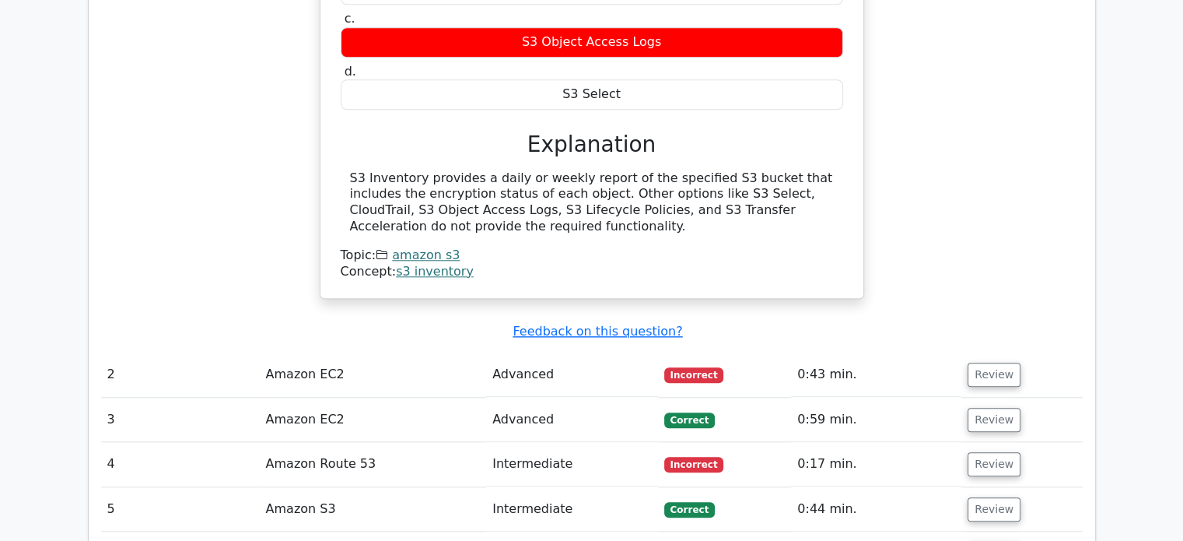
scroll to position [1556, 0]
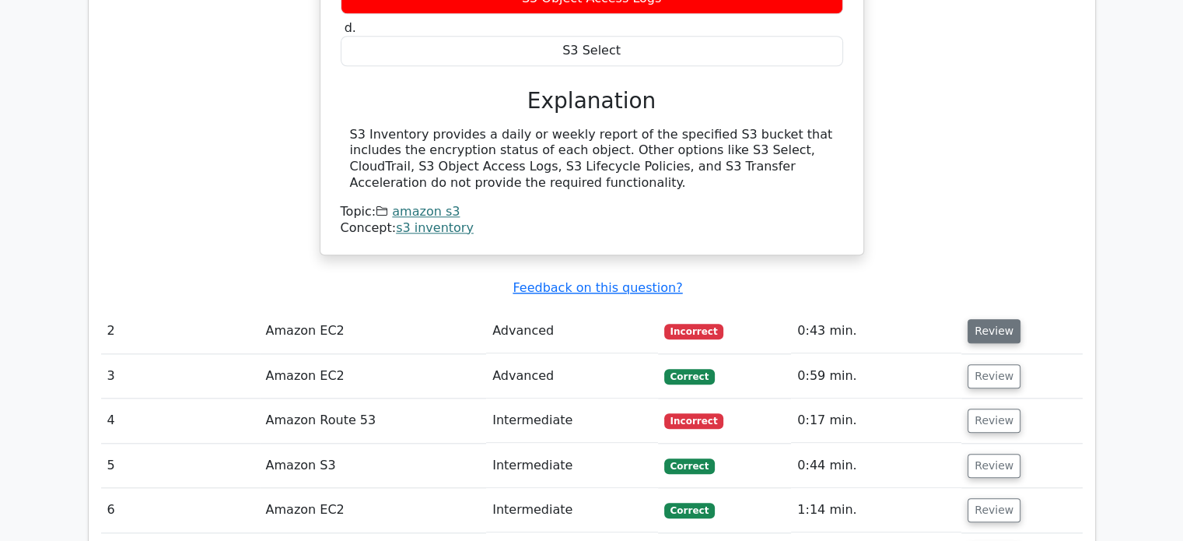
click at [976, 319] on button "Review" at bounding box center [994, 331] width 53 height 24
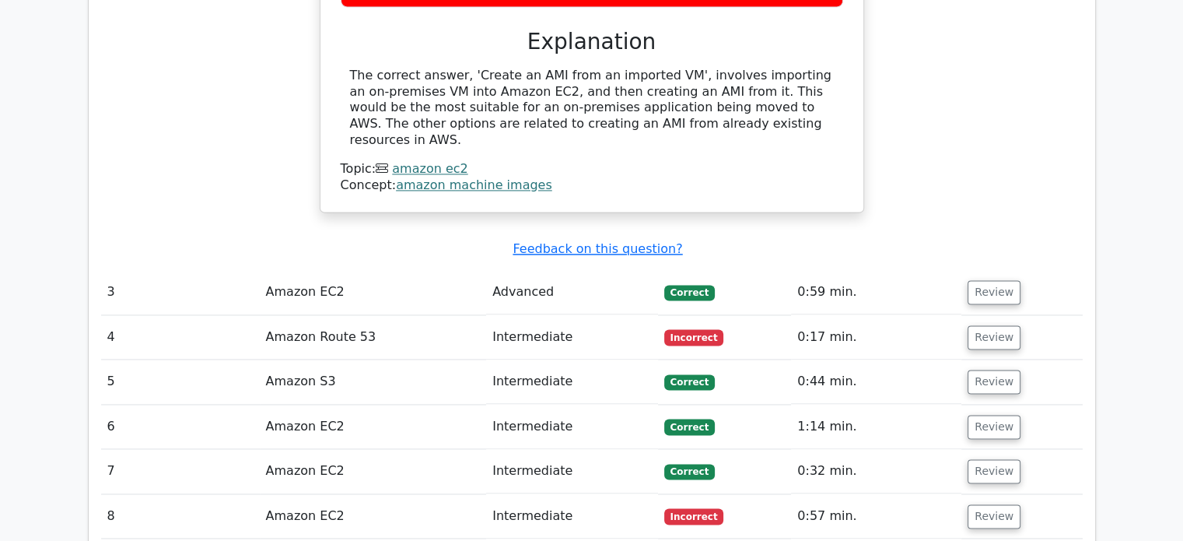
scroll to position [2334, 0]
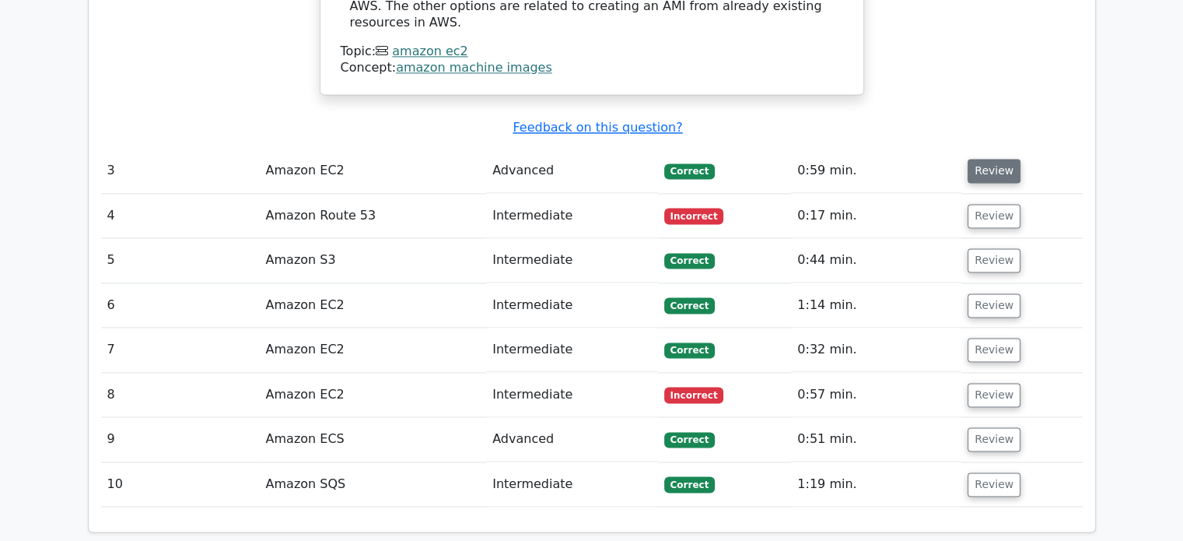
click at [990, 159] on button "Review" at bounding box center [994, 171] width 53 height 24
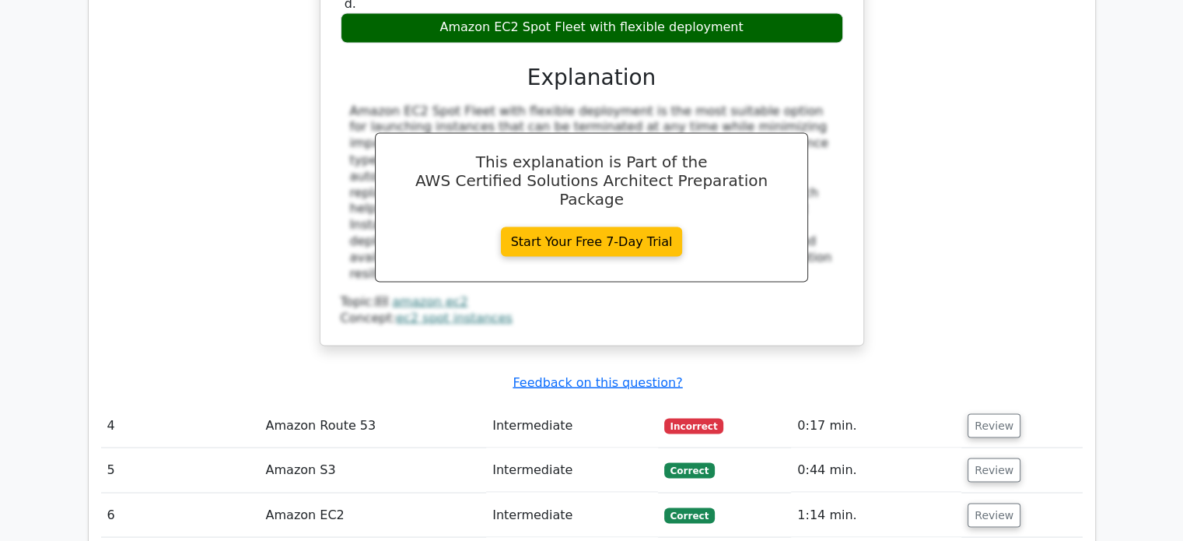
scroll to position [2801, 0]
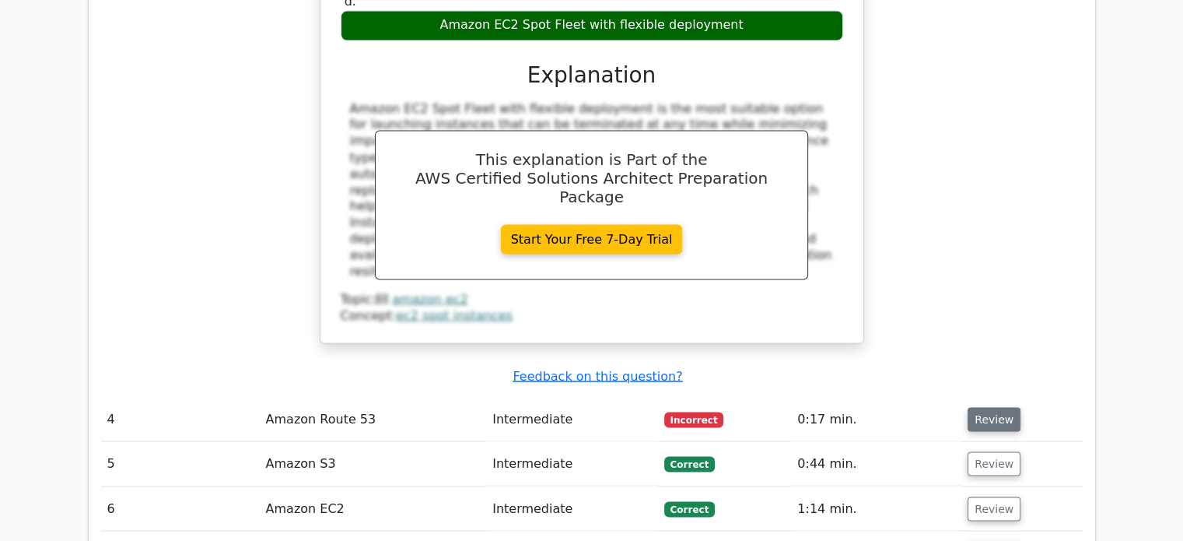
click at [969, 407] on button "Review" at bounding box center [994, 419] width 53 height 24
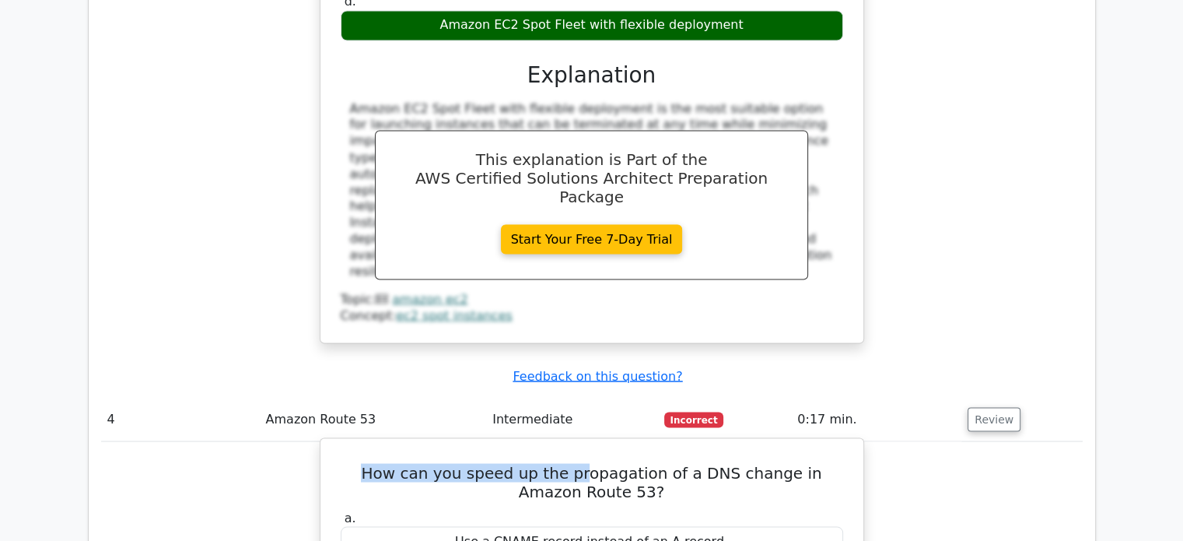
drag, startPoint x: 347, startPoint y: 366, endPoint x: 573, endPoint y: 374, distance: 226.5
click at [560, 463] on h5 "How can you speed up the propagation of a DNS change in Amazon Route 53?" at bounding box center [592, 481] width 506 height 37
click at [542, 463] on h5 "How can you speed up the propagation of a DNS change in Amazon Route 53?" at bounding box center [592, 481] width 506 height 37
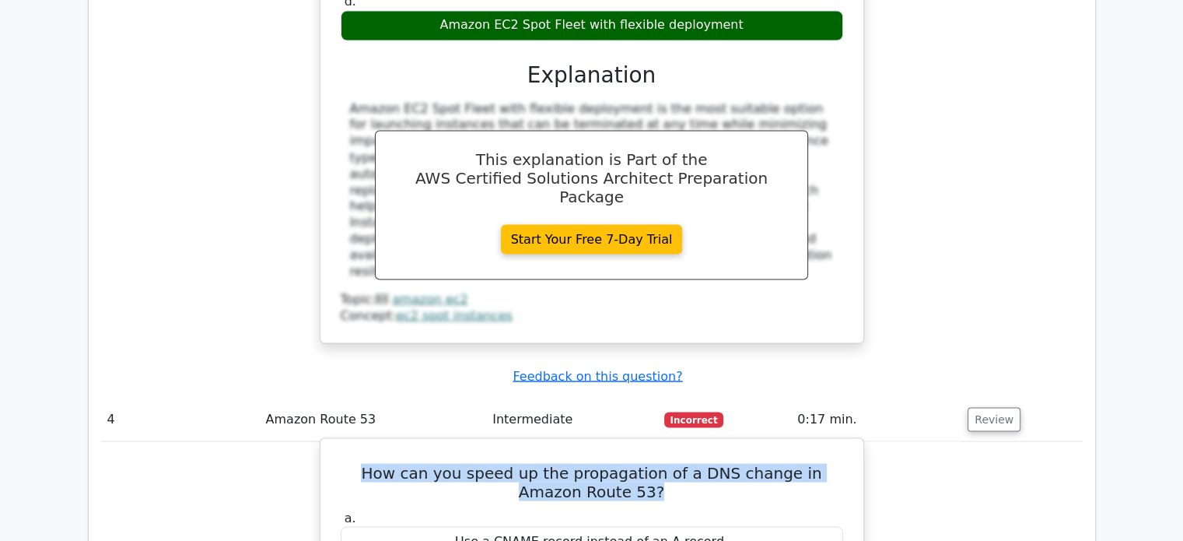
drag, startPoint x: 352, startPoint y: 363, endPoint x: 759, endPoint y: 392, distance: 408.7
click at [759, 463] on h5 "How can you speed up the propagation of a DNS change in Amazon Route 53?" at bounding box center [592, 481] width 506 height 37
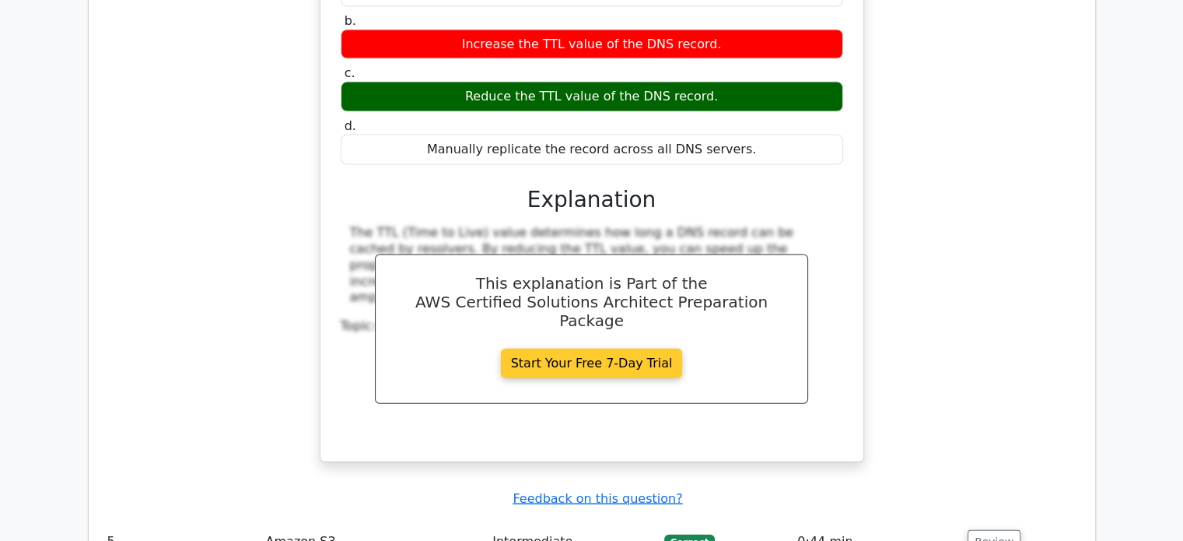
scroll to position [3423, 0]
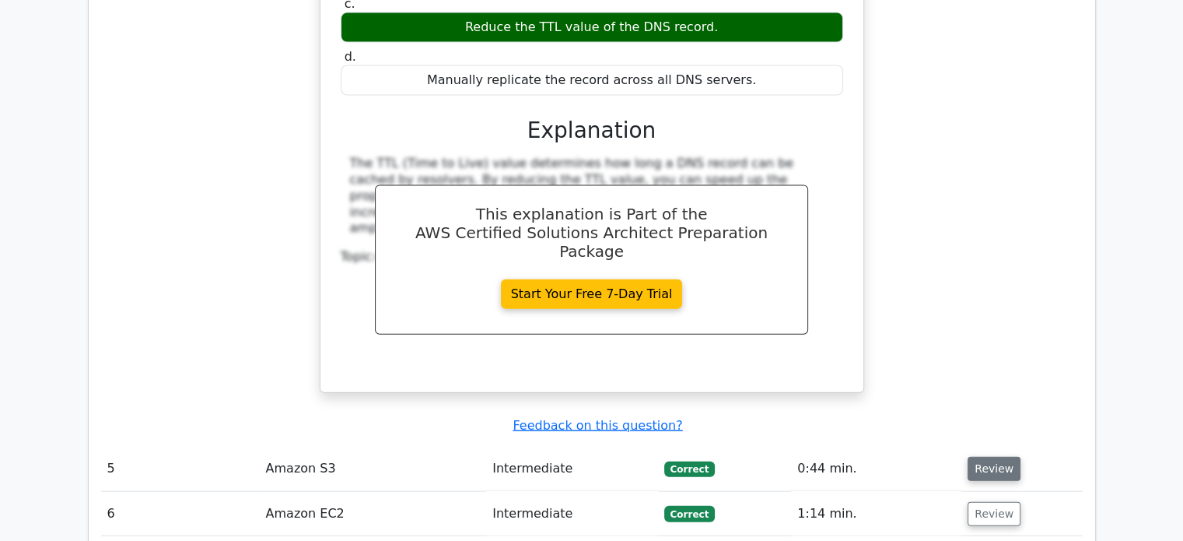
click at [962, 447] on td "Review" at bounding box center [1022, 469] width 121 height 44
click at [969, 457] on button "Review" at bounding box center [994, 469] width 53 height 24
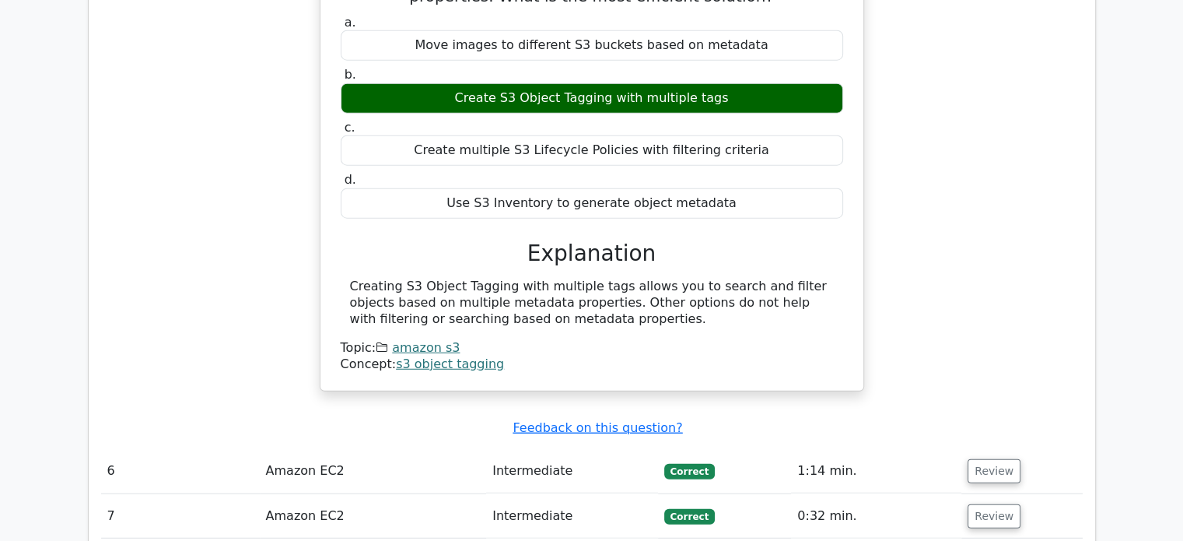
scroll to position [4046, 0]
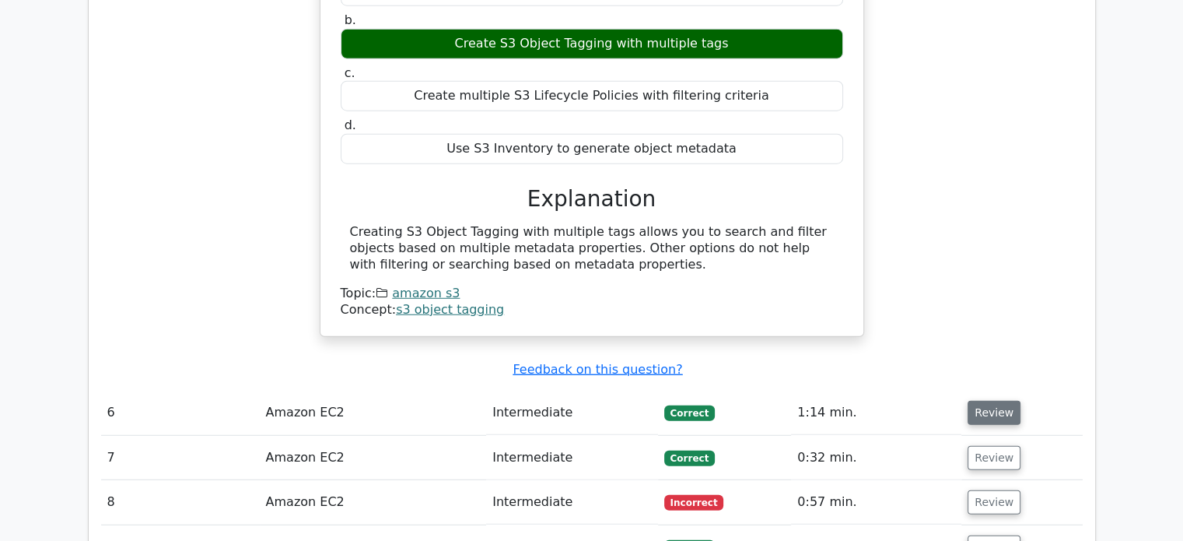
click at [1005, 401] on button "Review" at bounding box center [994, 413] width 53 height 24
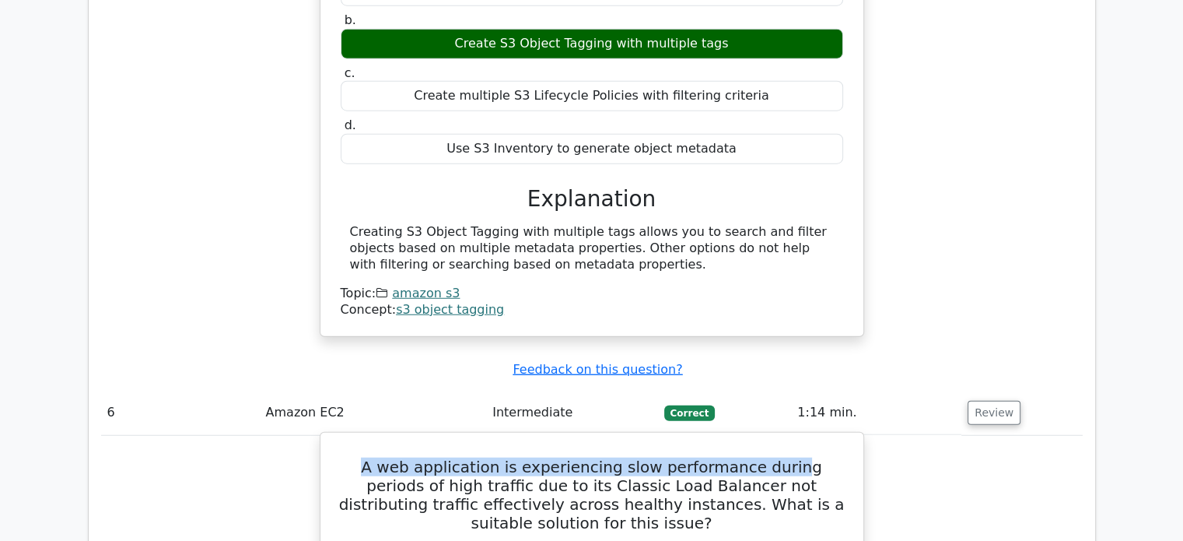
drag, startPoint x: 337, startPoint y: 356, endPoint x: 756, endPoint y: 366, distance: 419.5
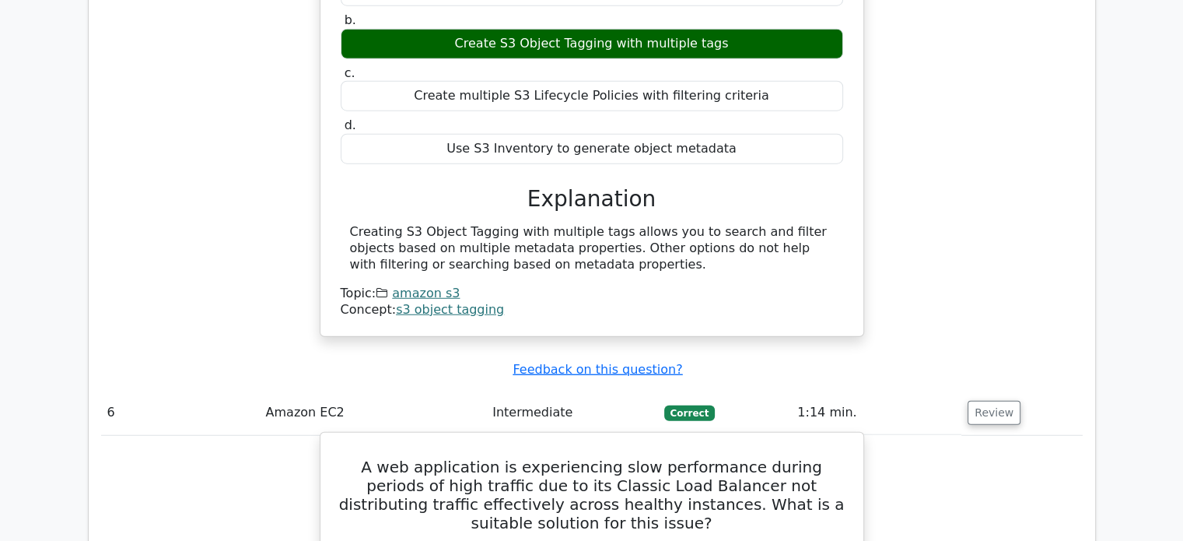
click at [769, 457] on h5 "A web application is experiencing slow performance during periods of high traff…" at bounding box center [592, 494] width 506 height 75
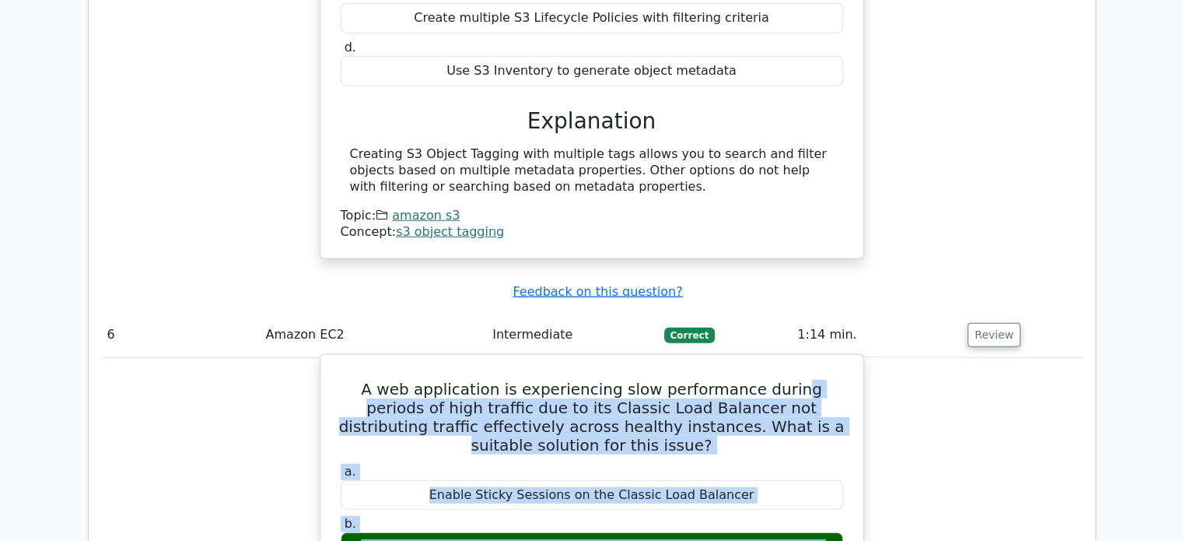
drag, startPoint x: 751, startPoint y: 359, endPoint x: 772, endPoint y: 474, distance: 116.3
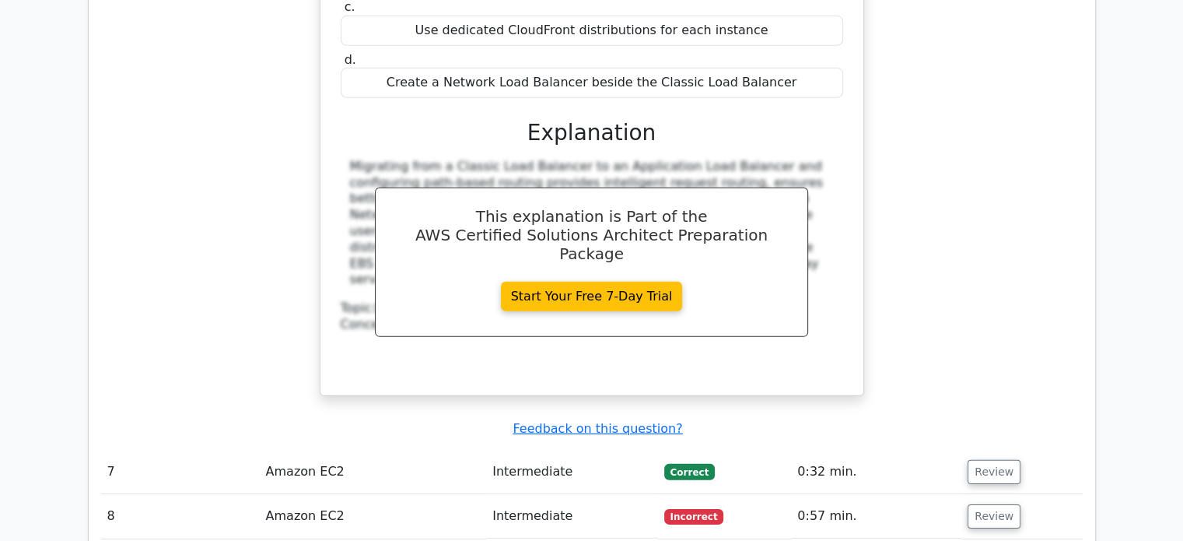
scroll to position [4824, 0]
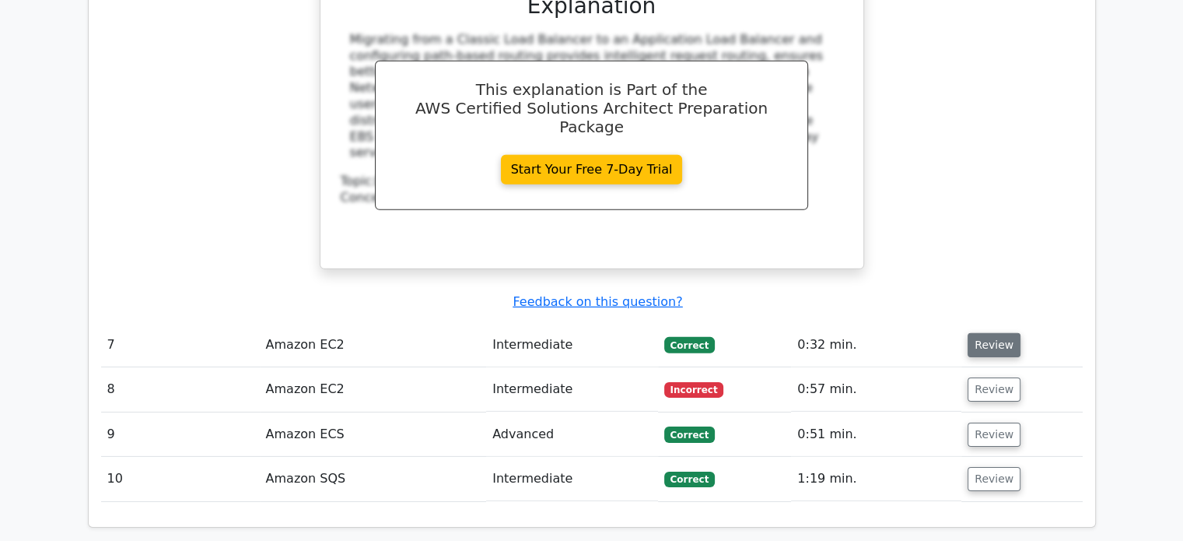
click at [989, 333] on button "Review" at bounding box center [994, 345] width 53 height 24
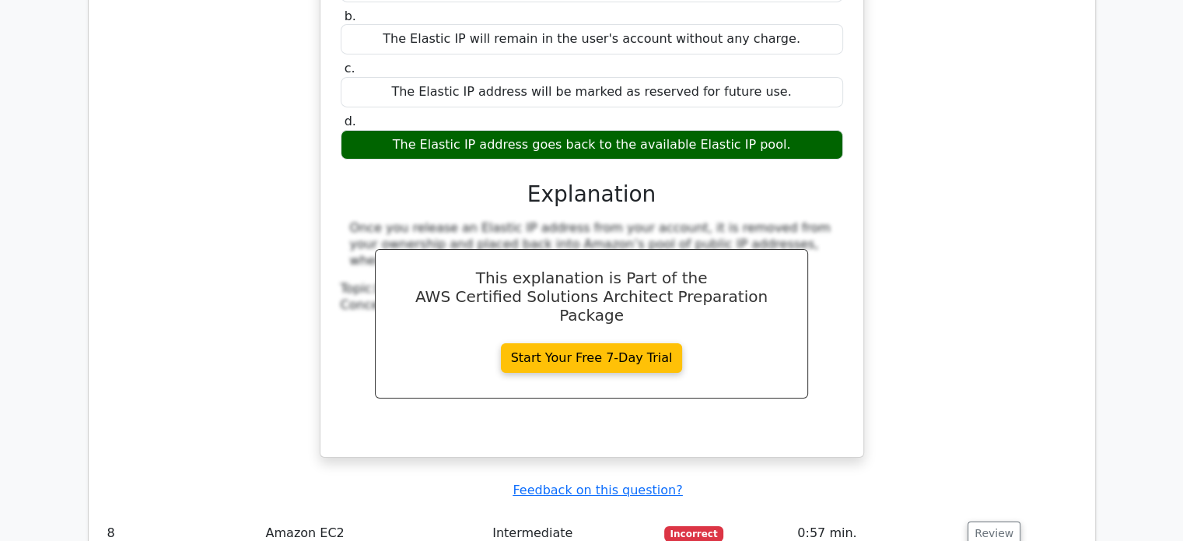
scroll to position [5524, 0]
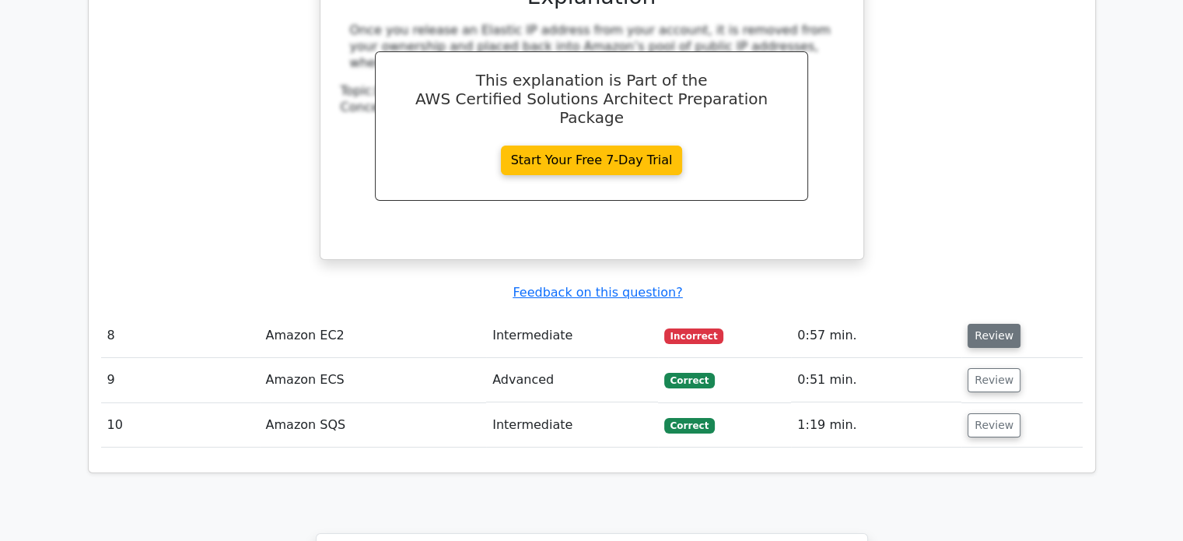
click at [997, 324] on button "Review" at bounding box center [994, 336] width 53 height 24
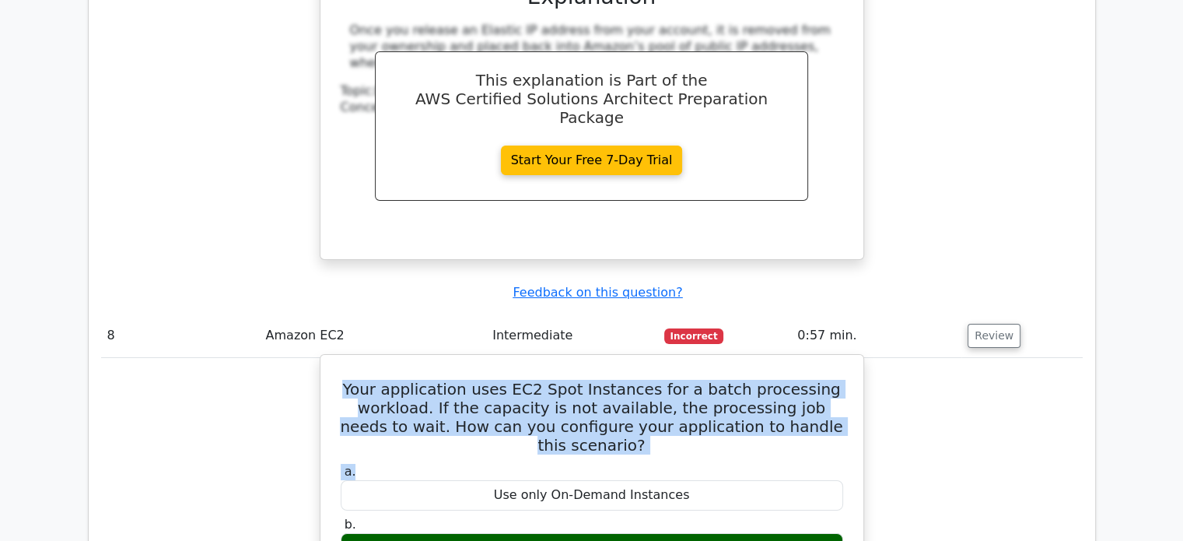
drag, startPoint x: 359, startPoint y: 273, endPoint x: 713, endPoint y: 346, distance: 362.3
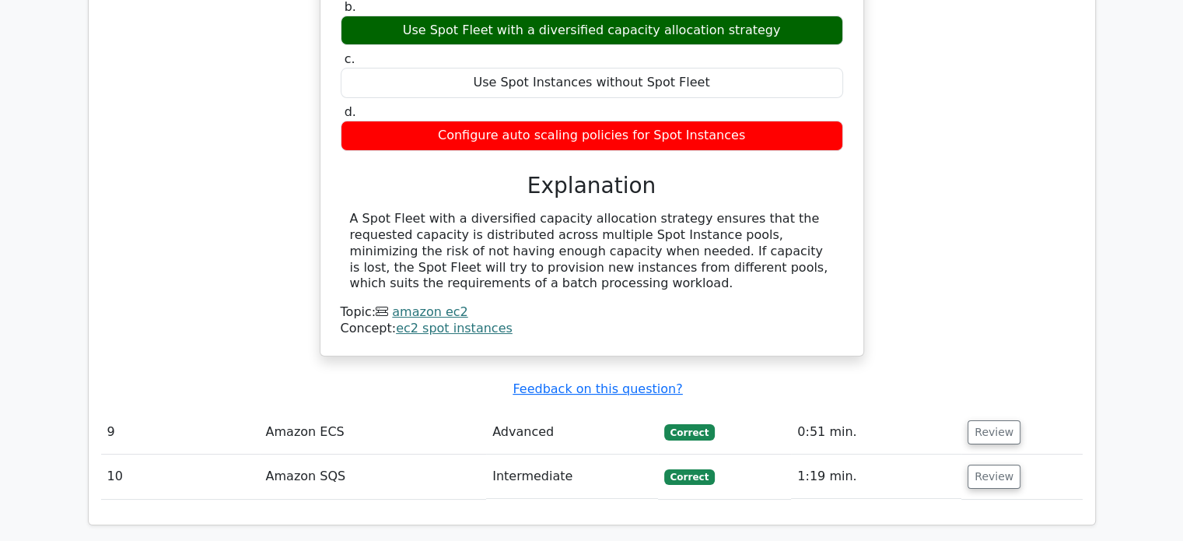
scroll to position [6069, 0]
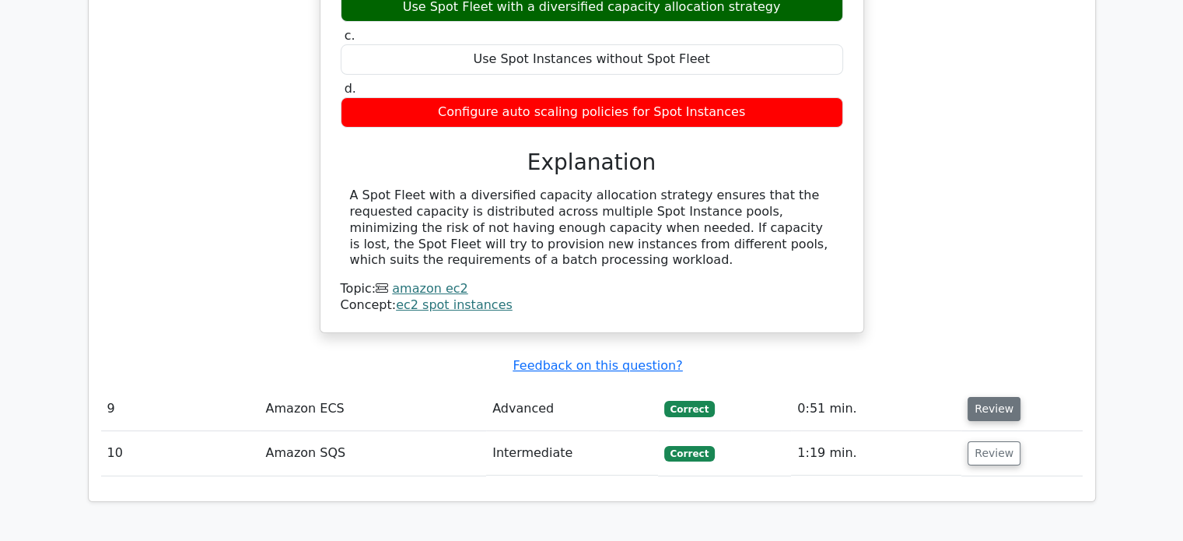
click at [991, 397] on button "Review" at bounding box center [994, 409] width 53 height 24
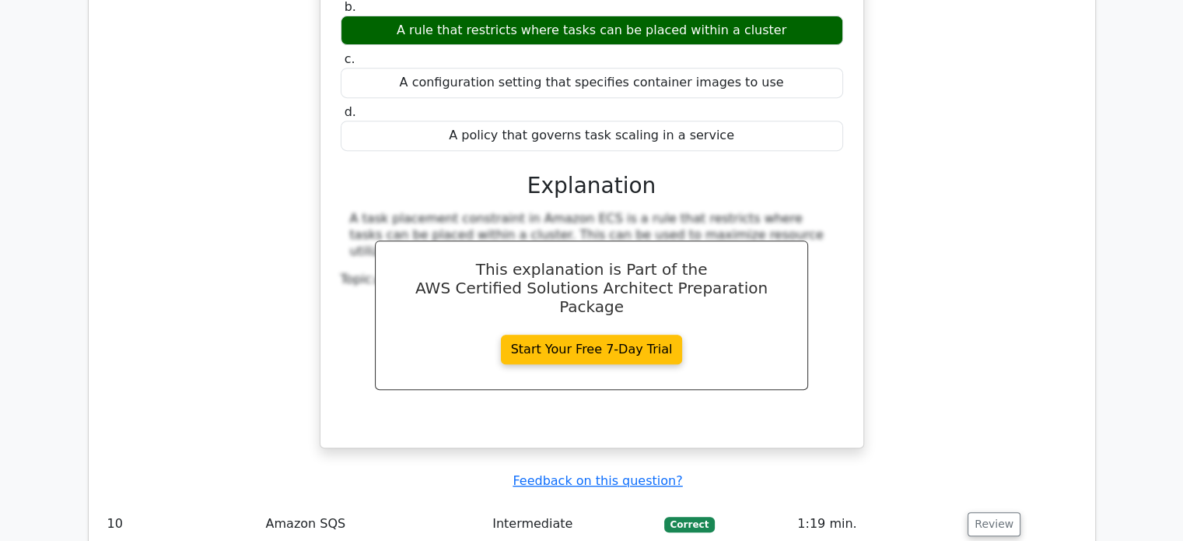
scroll to position [6614, 0]
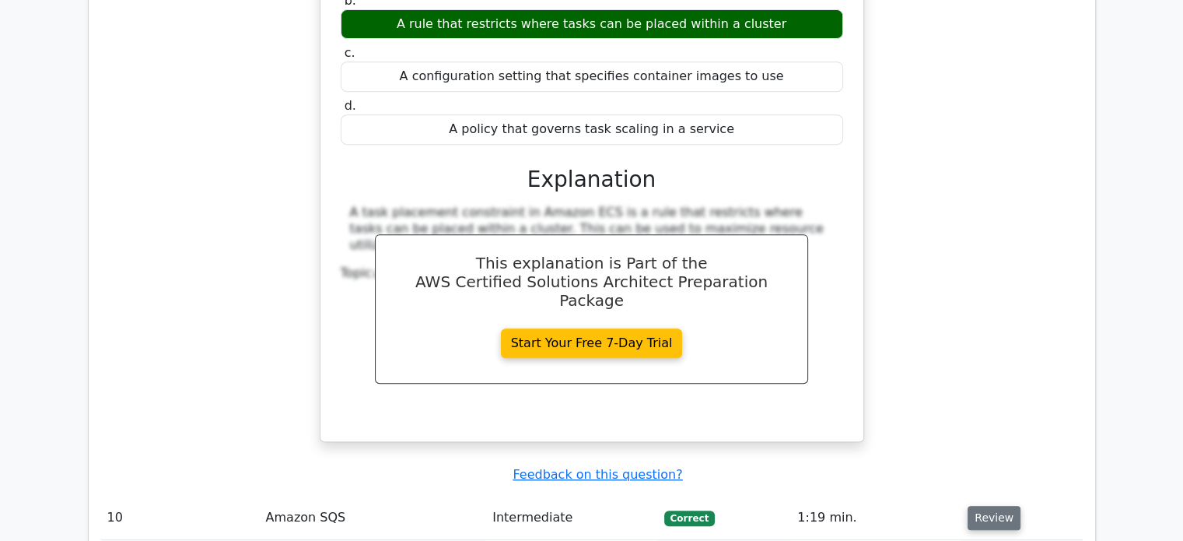
click at [1005, 506] on button "Review" at bounding box center [994, 518] width 53 height 24
drag, startPoint x: 353, startPoint y: 424, endPoint x: 669, endPoint y: 493, distance: 323.2
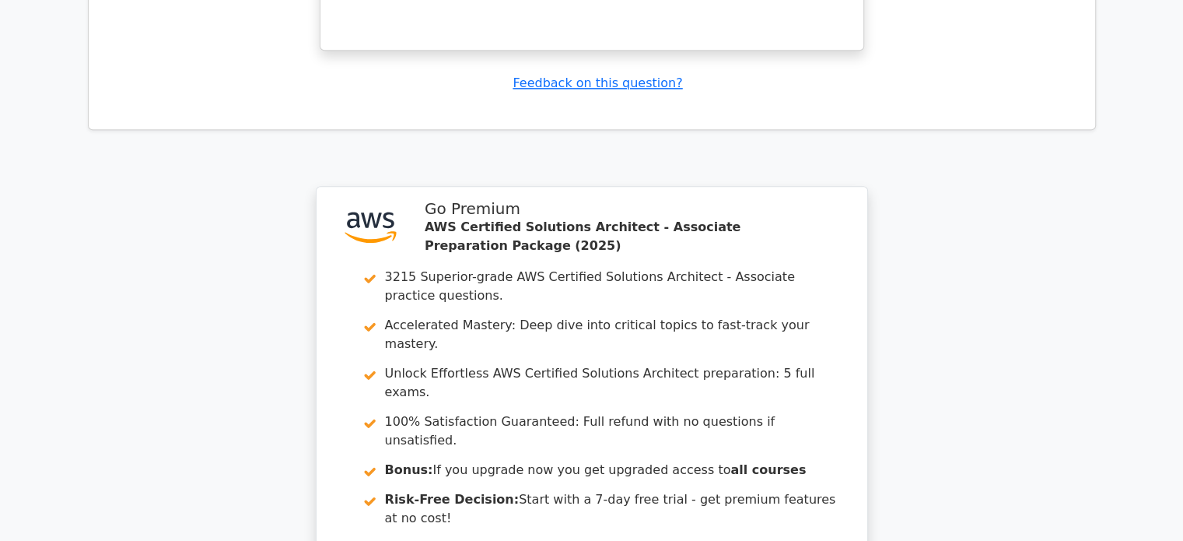
scroll to position [7905, 0]
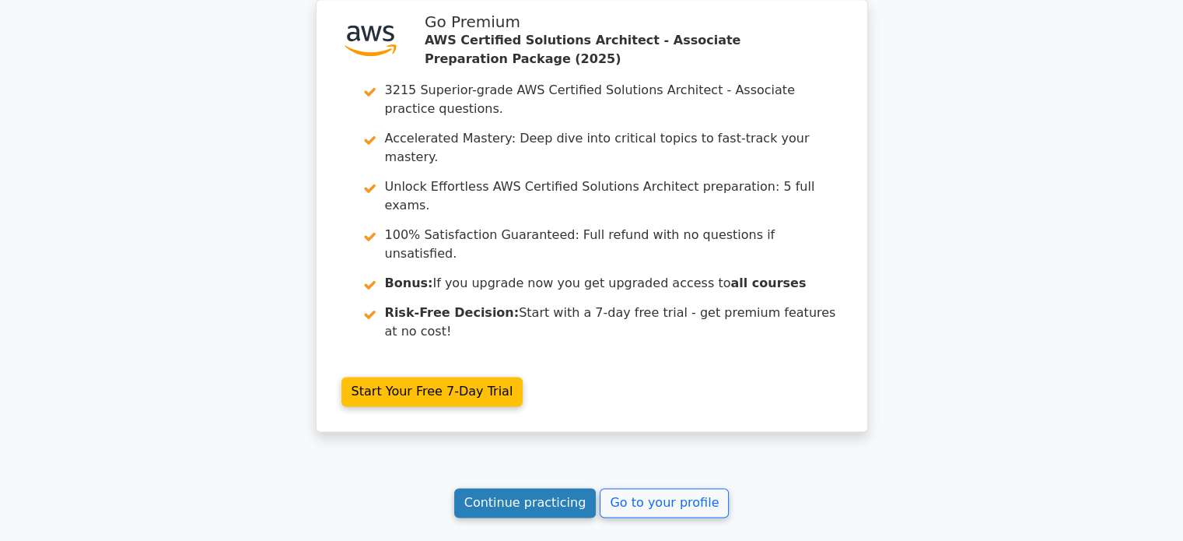
click at [513, 488] on link "Continue practicing" at bounding box center [525, 503] width 142 height 30
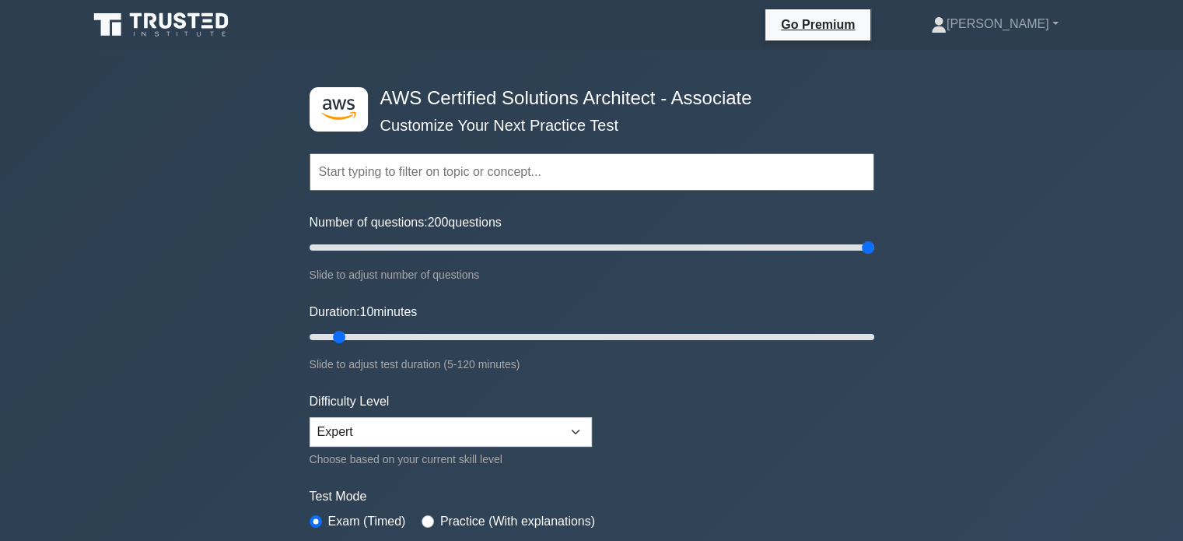
drag, startPoint x: 326, startPoint y: 245, endPoint x: 892, endPoint y: 245, distance: 566.4
type input "200"
click at [875, 245] on input "Number of questions: 200 questions" at bounding box center [592, 247] width 565 height 19
drag, startPoint x: 339, startPoint y: 334, endPoint x: 1176, endPoint y: 307, distance: 837.6
type input "120"
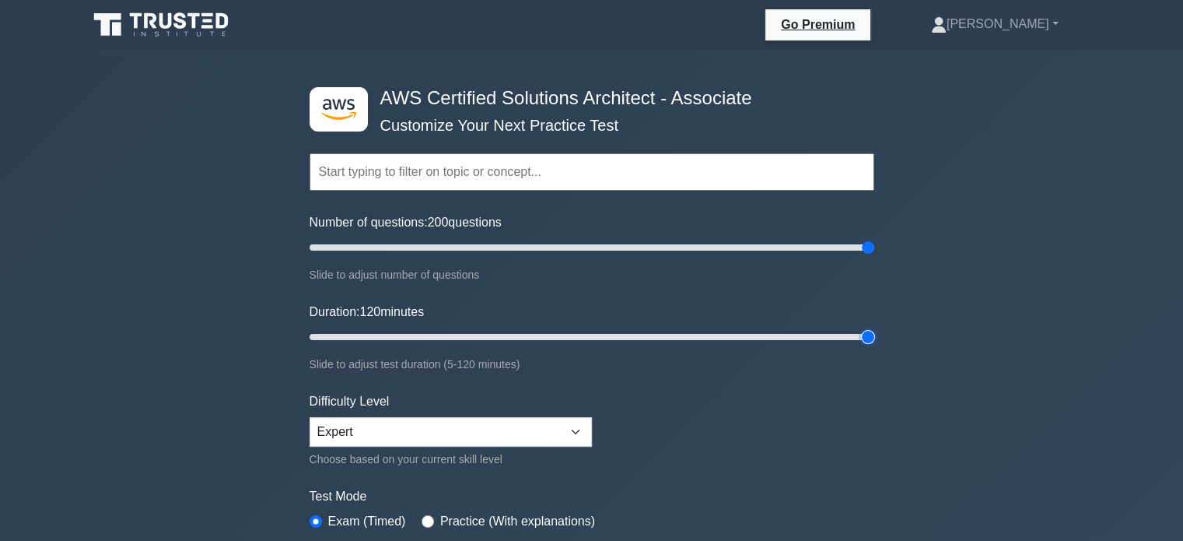
click at [875, 328] on input "Duration: 120 minutes" at bounding box center [592, 337] width 565 height 19
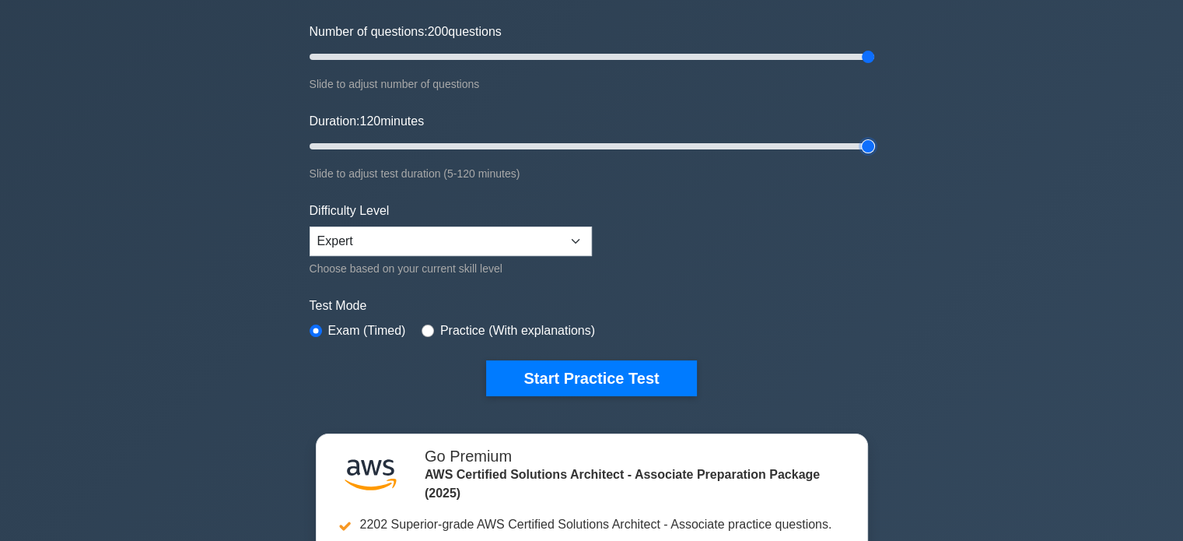
scroll to position [311, 0]
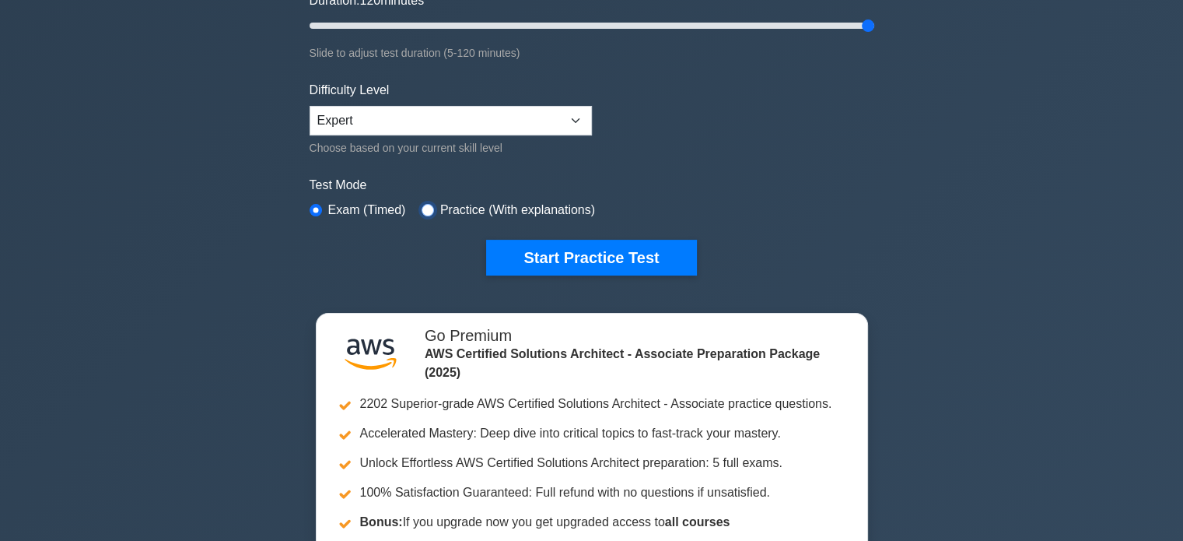
click at [422, 207] on input "radio" at bounding box center [428, 210] width 12 height 12
radio input "true"
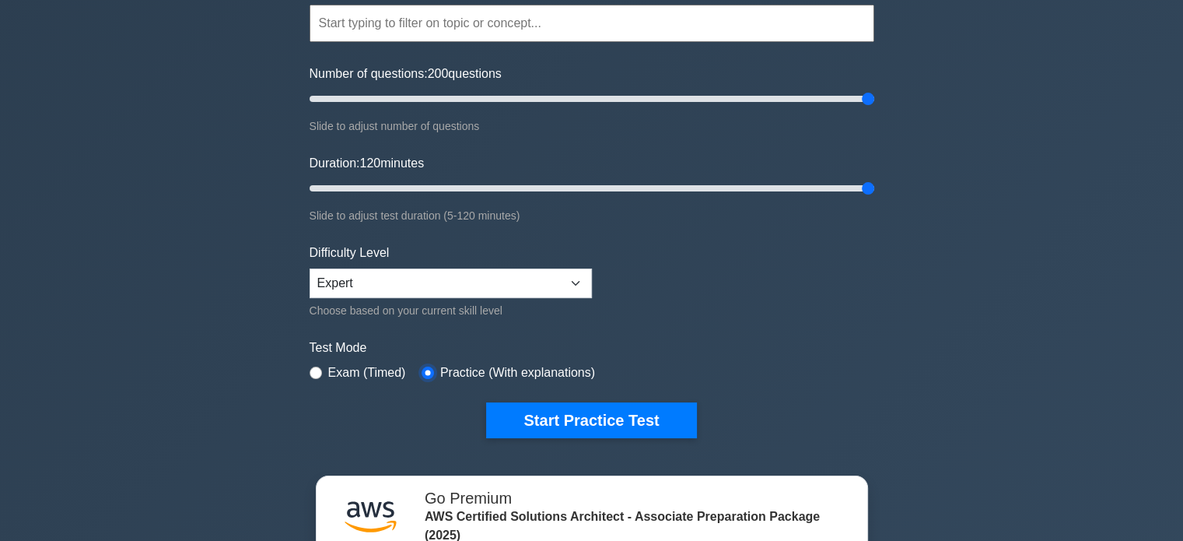
scroll to position [156, 0]
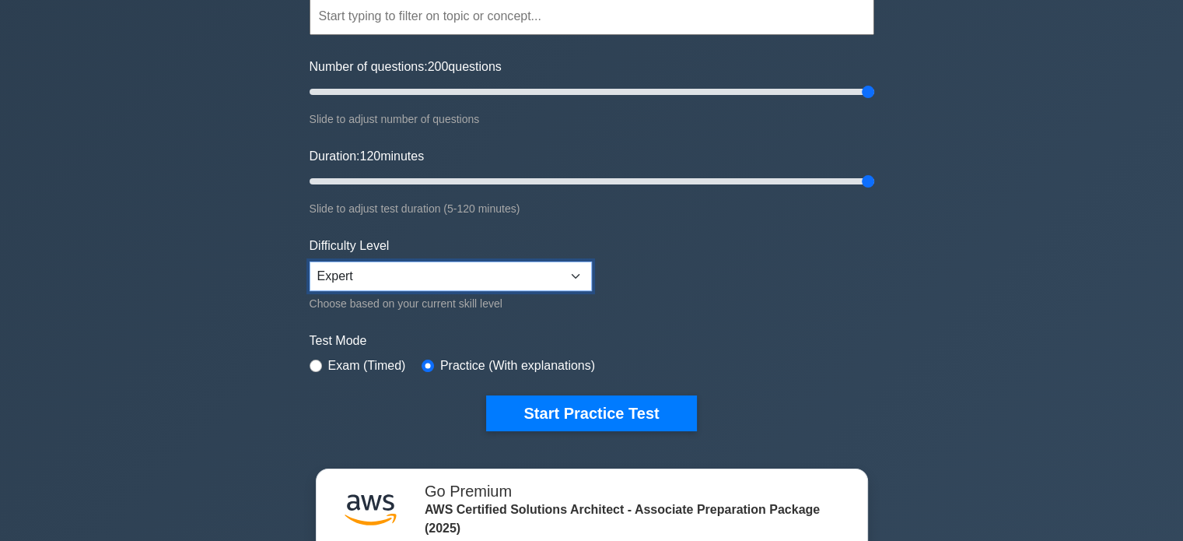
click at [408, 272] on select "Beginner Intermediate Expert" at bounding box center [451, 276] width 282 height 30
select select "intermediate"
click at [310, 261] on select "Beginner Intermediate Expert" at bounding box center [451, 276] width 282 height 30
click at [356, 365] on label "Exam (Timed)" at bounding box center [367, 365] width 78 height 19
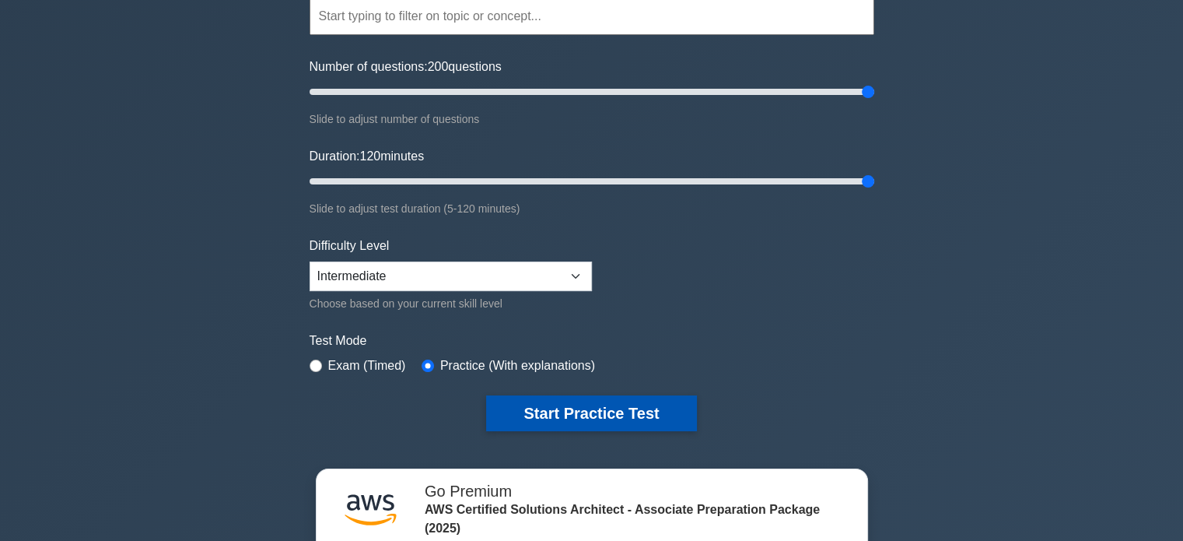
click at [582, 402] on button "Start Practice Test" at bounding box center [591, 413] width 210 height 36
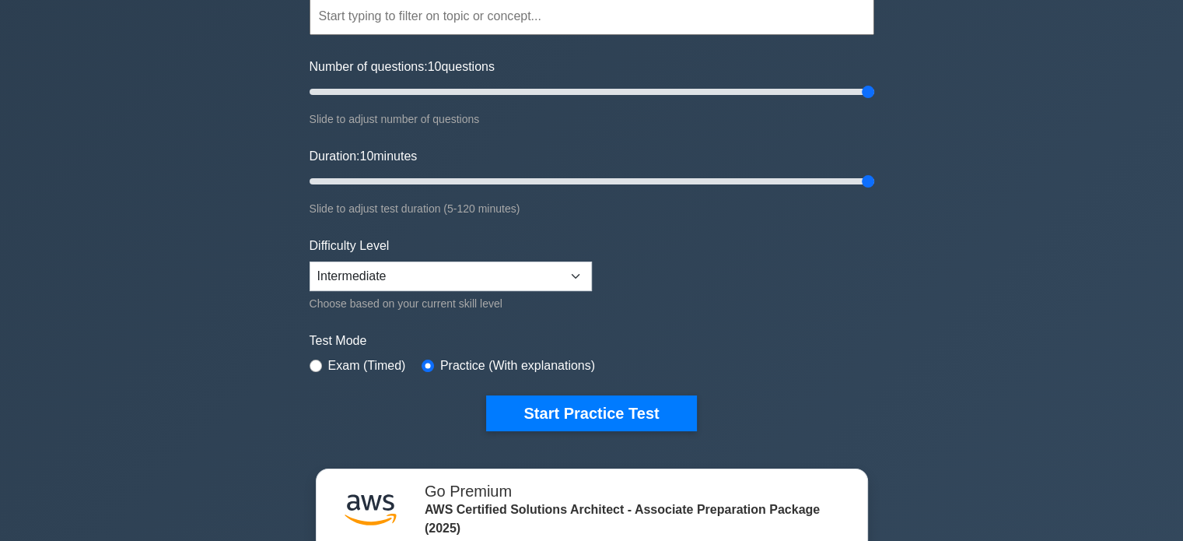
click at [348, 361] on label "Exam (Timed)" at bounding box center [367, 365] width 78 height 19
click at [314, 359] on input "radio" at bounding box center [316, 365] width 12 height 12
radio input "true"
click at [426, 356] on div "Practice (With explanations)" at bounding box center [509, 365] width 174 height 19
click at [429, 363] on input "radio" at bounding box center [428, 365] width 12 height 12
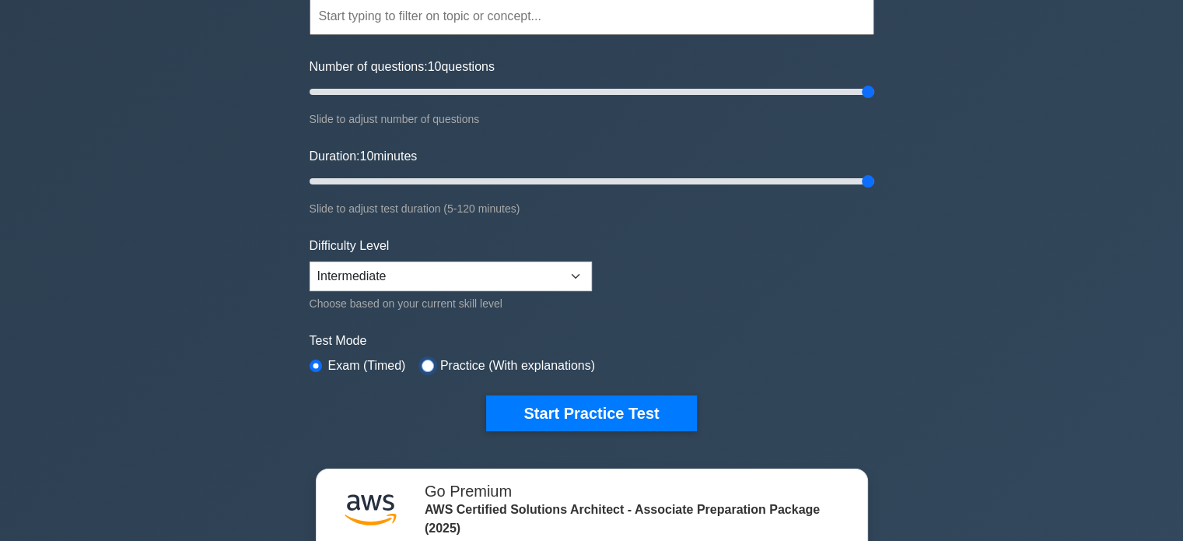
radio input "true"
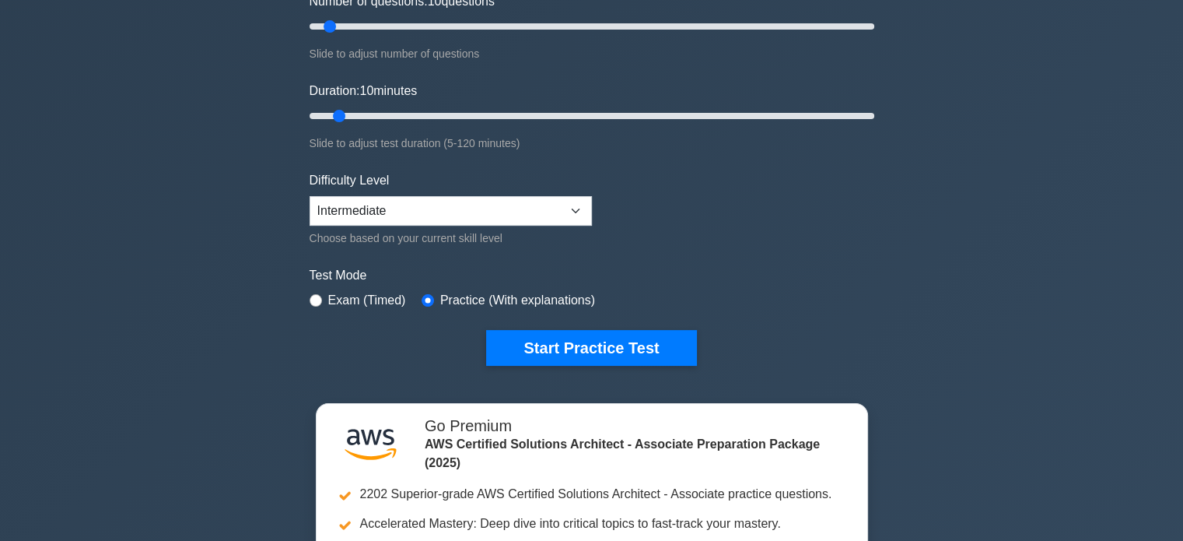
scroll to position [233, 0]
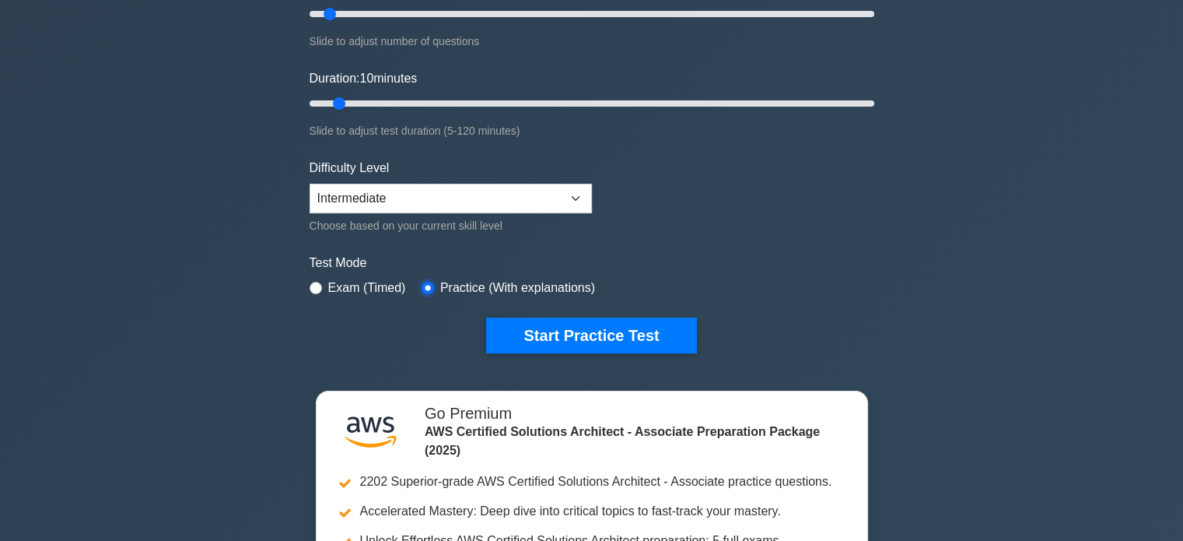
click at [422, 284] on input "radio" at bounding box center [428, 288] width 12 height 12
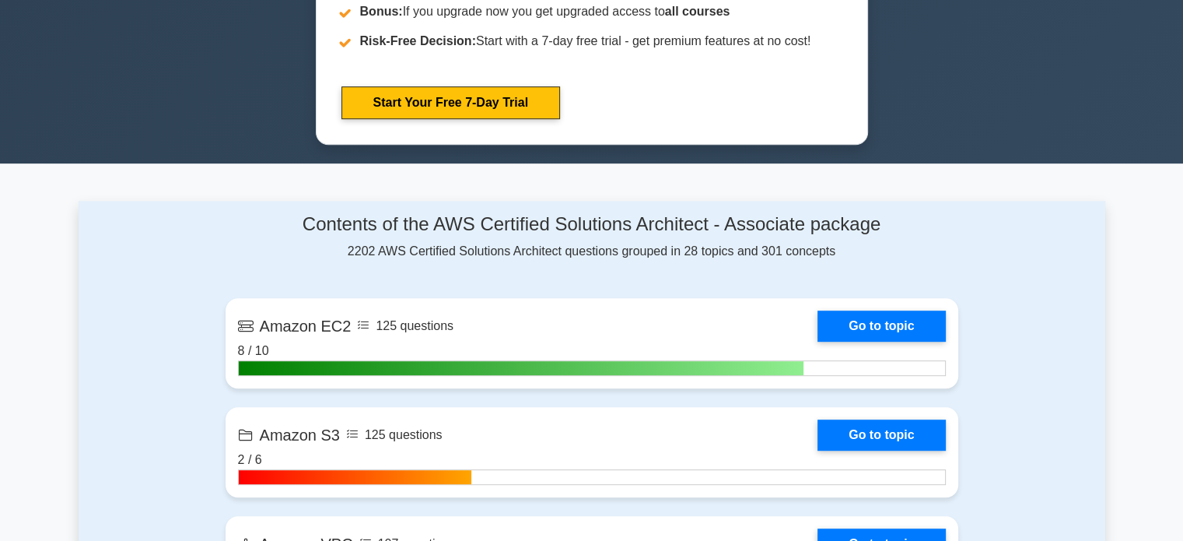
scroll to position [856, 0]
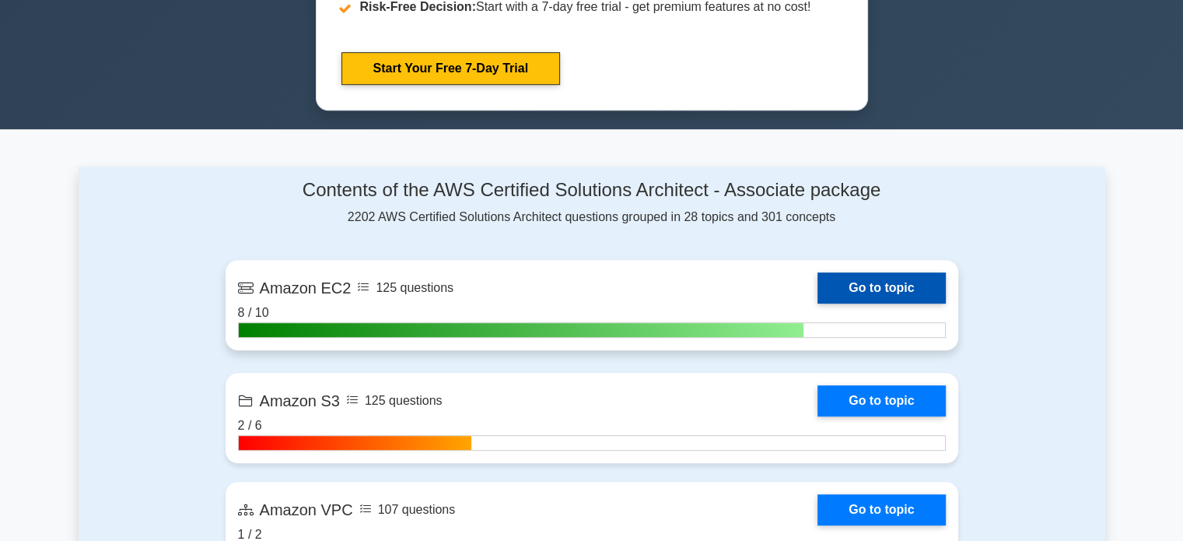
click at [882, 272] on link "Go to topic" at bounding box center [882, 287] width 128 height 31
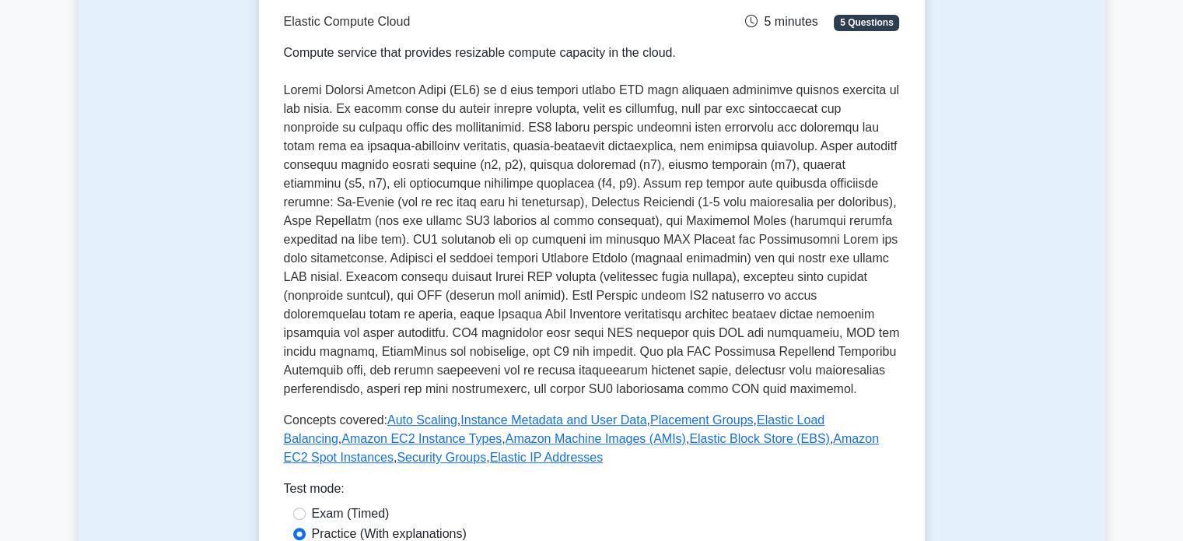
scroll to position [622, 0]
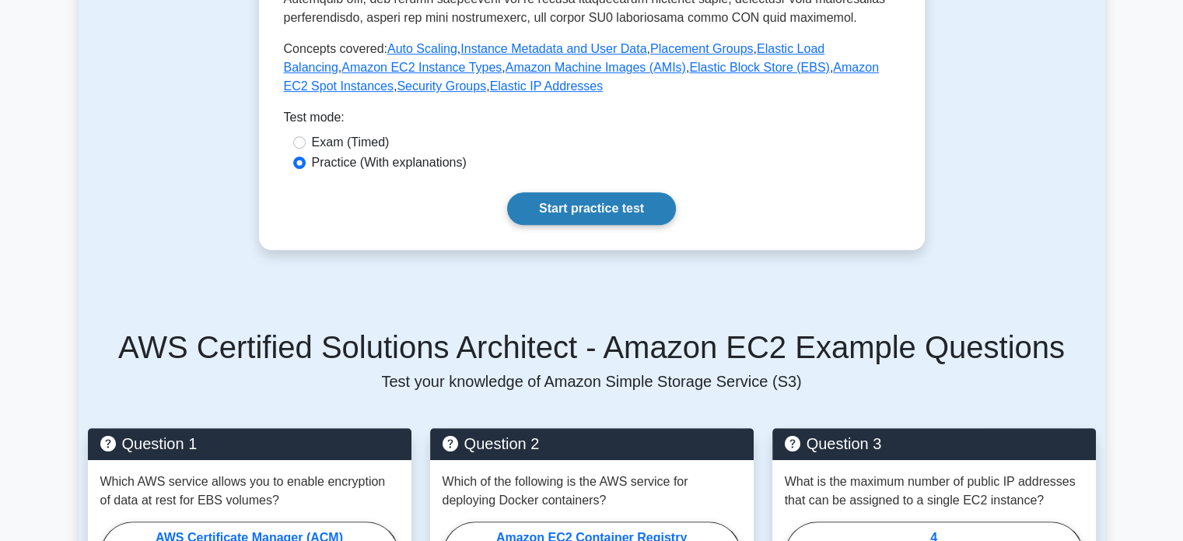
click at [572, 207] on link "Start practice test" at bounding box center [591, 208] width 169 height 33
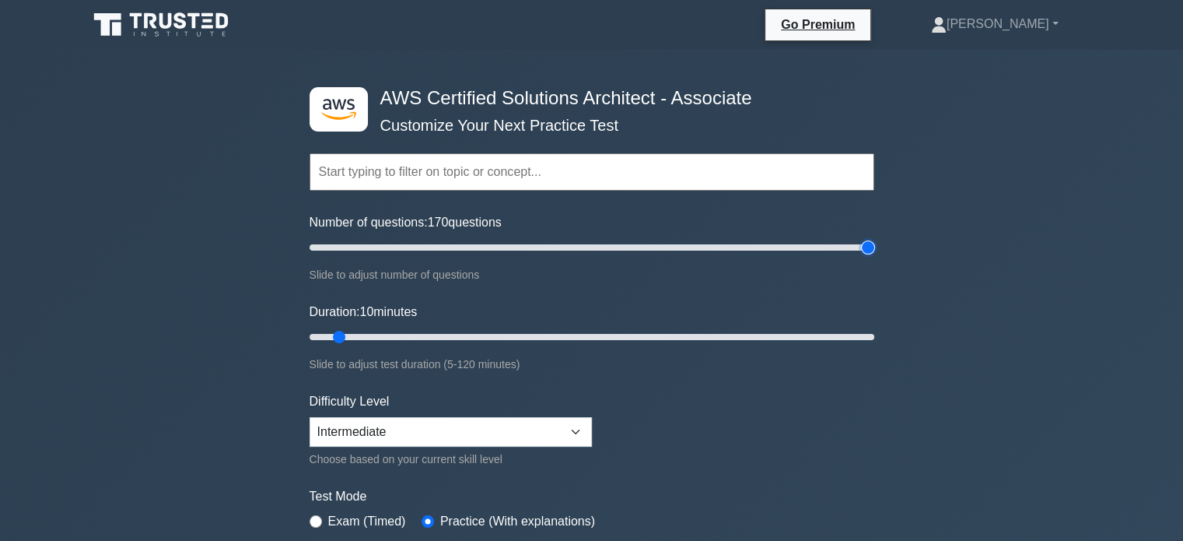
drag, startPoint x: 328, startPoint y: 245, endPoint x: 974, endPoint y: 225, distance: 646.9
type input "200"
click at [875, 238] on input "Number of questions: 170 questions" at bounding box center [592, 247] width 565 height 19
drag, startPoint x: 342, startPoint y: 335, endPoint x: 1114, endPoint y: 276, distance: 774.1
type input "120"
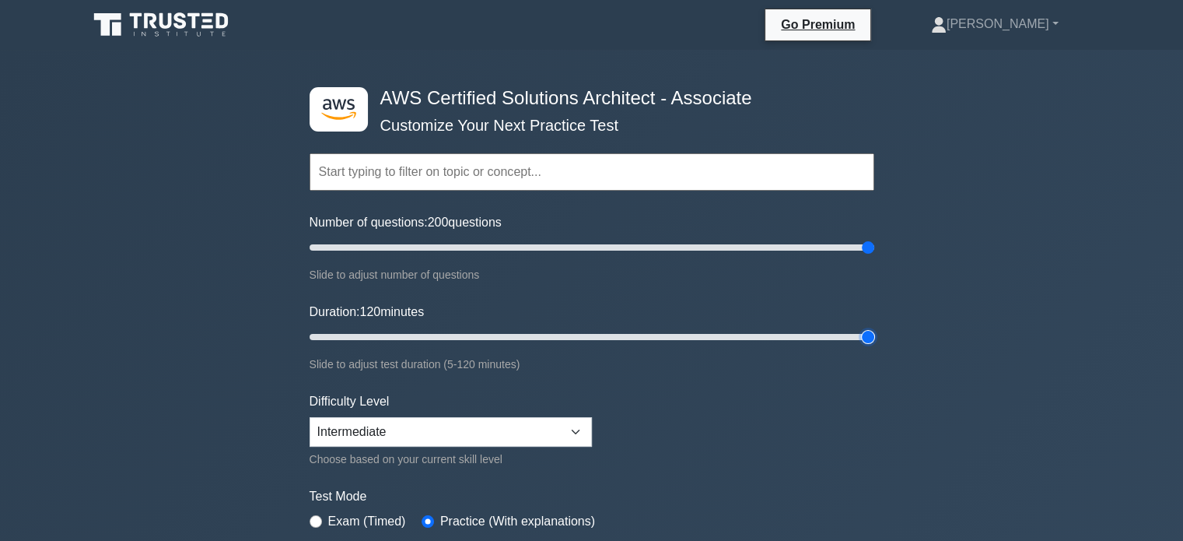
click at [875, 328] on input "Duration: 120 minutes" at bounding box center [592, 337] width 565 height 19
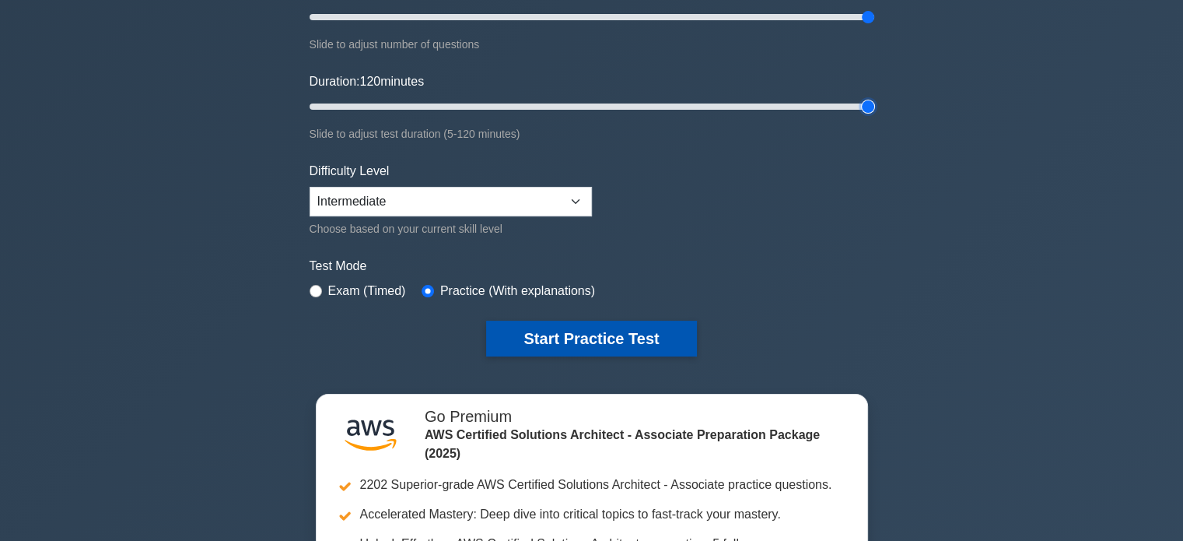
scroll to position [233, 0]
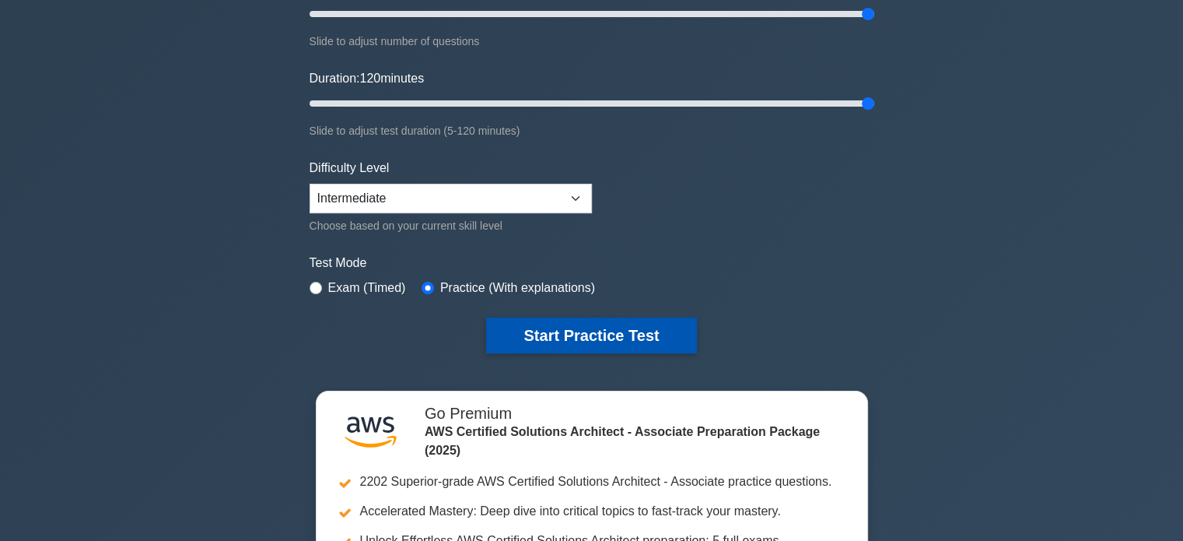
click at [598, 338] on button "Start Practice Test" at bounding box center [591, 335] width 210 height 36
